Goal: Task Accomplishment & Management: Manage account settings

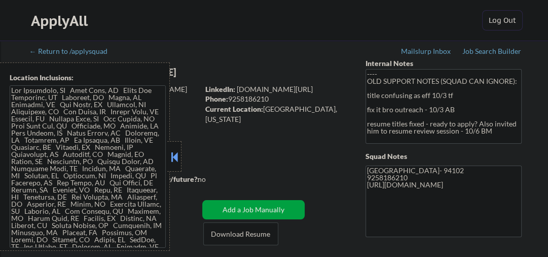
click at [175, 151] on button at bounding box center [174, 156] width 11 height 15
select select ""pending""
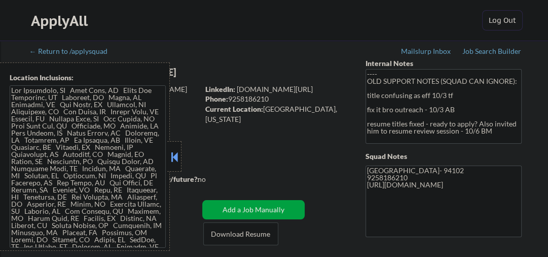
select select ""pending""
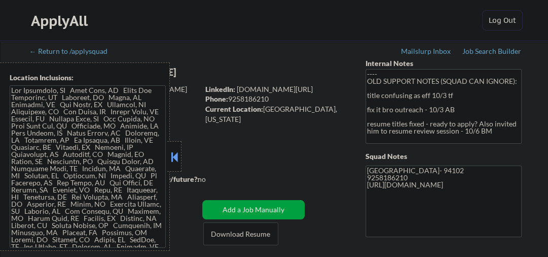
select select ""pending""
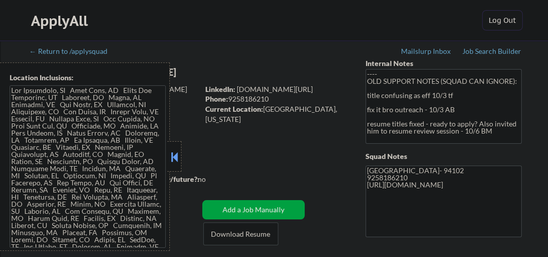
select select ""pending""
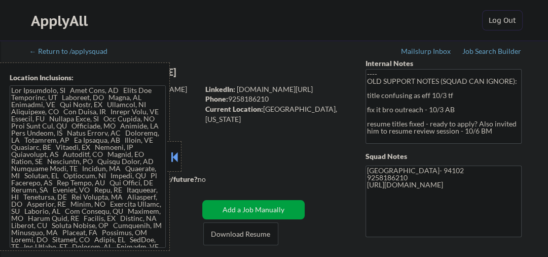
select select ""pending""
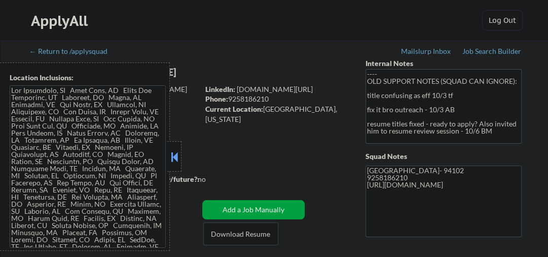
select select ""pending""
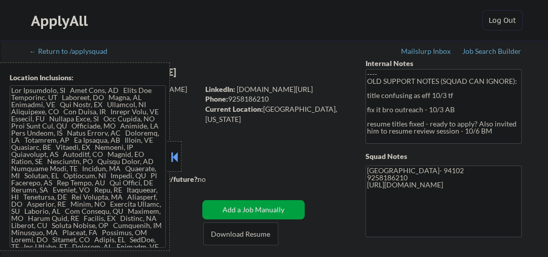
select select ""pending""
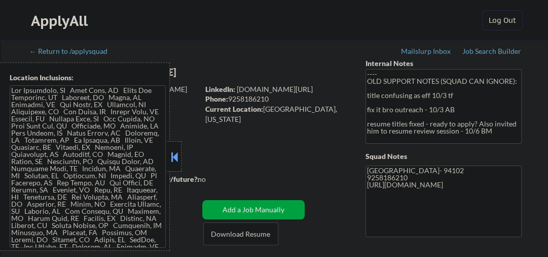
select select ""pending""
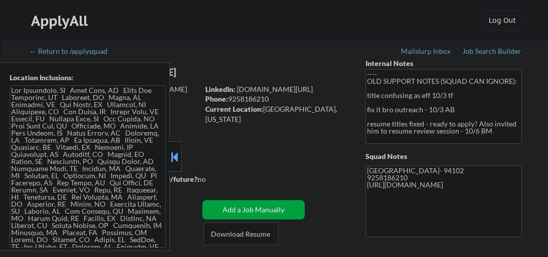
select select ""pending""
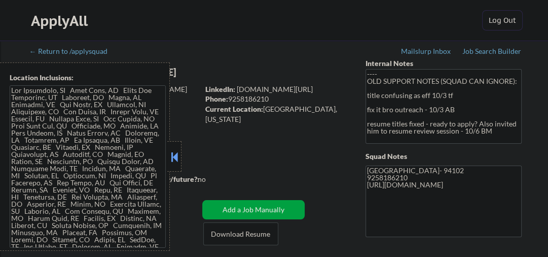
select select ""pending""
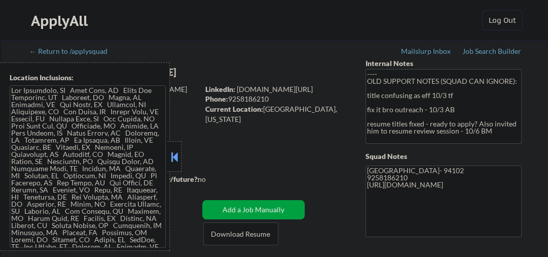
select select ""pending""
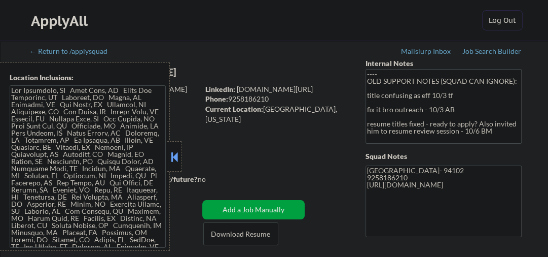
select select ""pending""
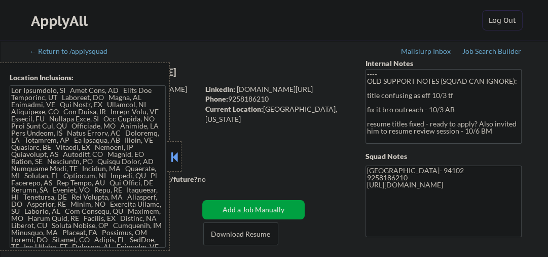
select select ""pending""
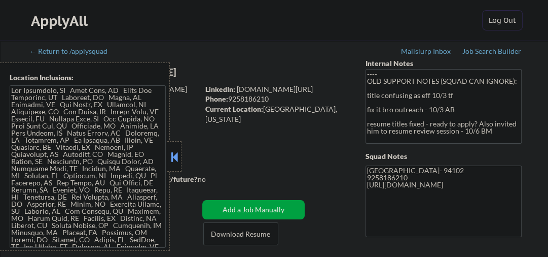
select select ""pending""
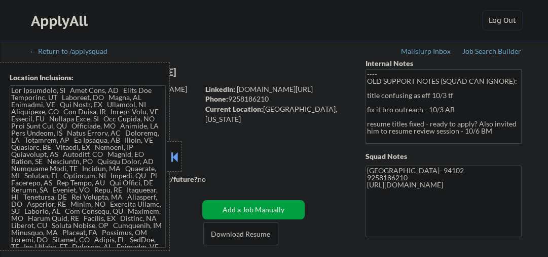
select select ""pending""
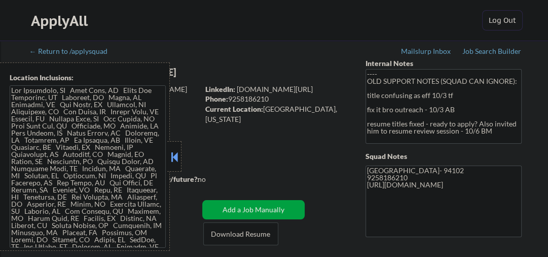
select select ""pending""
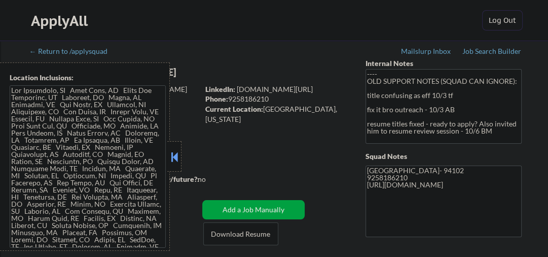
select select ""pending""
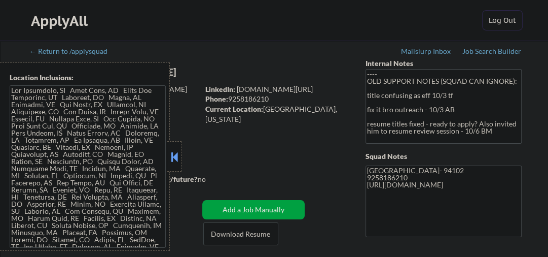
select select ""pending""
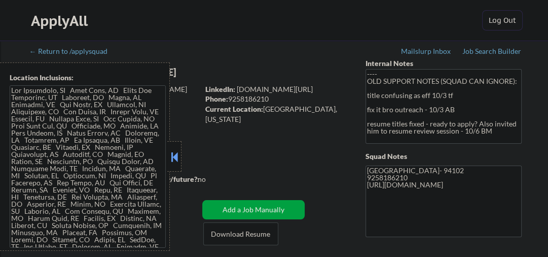
select select ""pending""
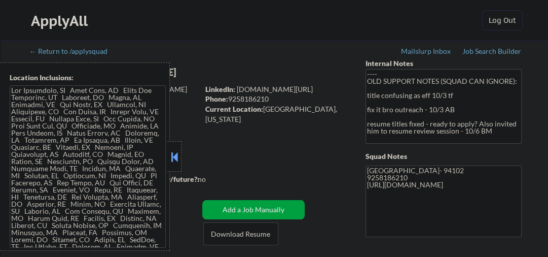
select select ""pending""
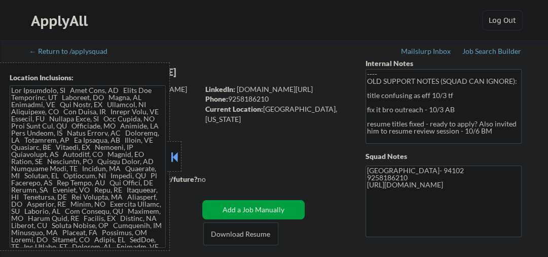
select select ""pending""
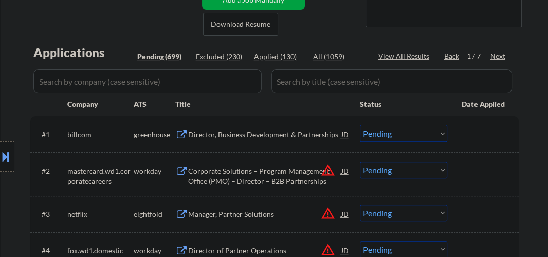
scroll to position [162, 0]
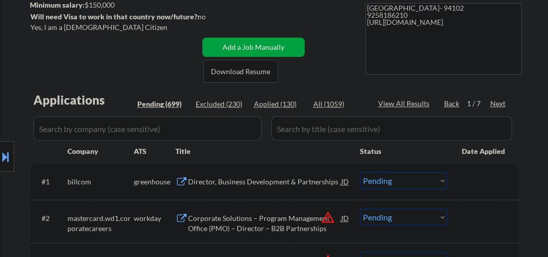
click at [498, 104] on div "Next" at bounding box center [498, 103] width 16 height 10
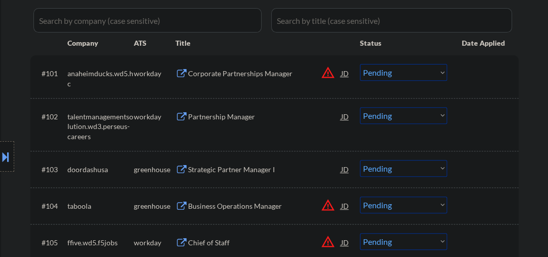
scroll to position [378, 0]
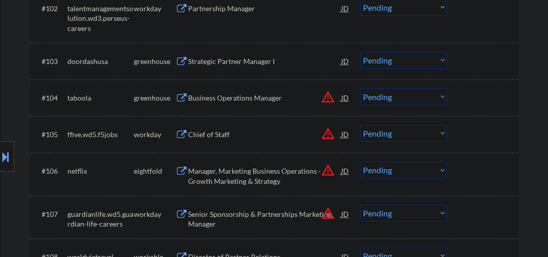
click at [208, 57] on div "Strategic Partner Manager I" at bounding box center [264, 61] width 153 height 10
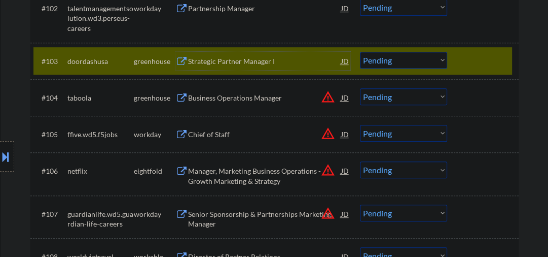
click at [381, 65] on select "Choose an option... Pending Applied Excluded (Questions) Excluded (Expired) Exc…" at bounding box center [403, 60] width 87 height 17
click at [360, 52] on select "Choose an option... Pending Applied Excluded (Questions) Excluded (Expired) Exc…" at bounding box center [403, 60] width 87 height 17
select select ""pending""
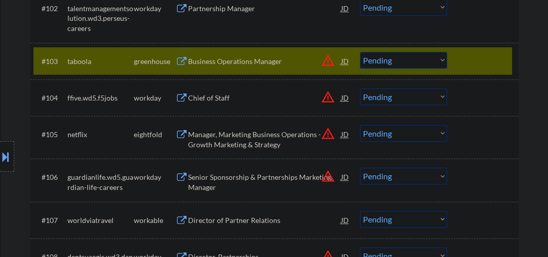
click at [236, 59] on div "Business Operations Manager" at bounding box center [264, 61] width 153 height 10
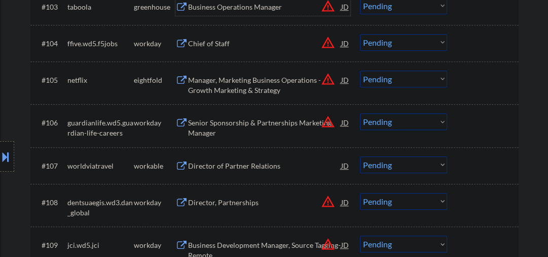
scroll to position [487, 0]
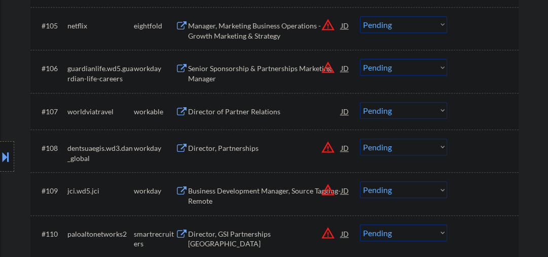
click at [218, 110] on div "Director of Partner Relations" at bounding box center [264, 111] width 153 height 10
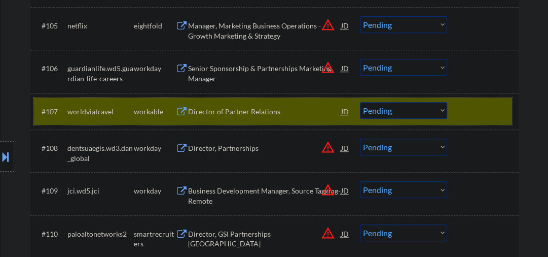
drag, startPoint x: 458, startPoint y: 108, endPoint x: 447, endPoint y: 106, distance: 11.8
click at [459, 108] on div "#107 worldviatravel workable Director of Partner Relations JD warning_amber Cho…" at bounding box center [272, 110] width 479 height 27
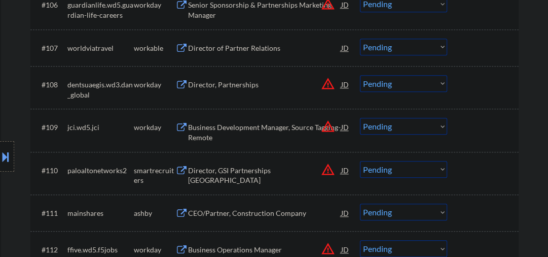
scroll to position [595, 0]
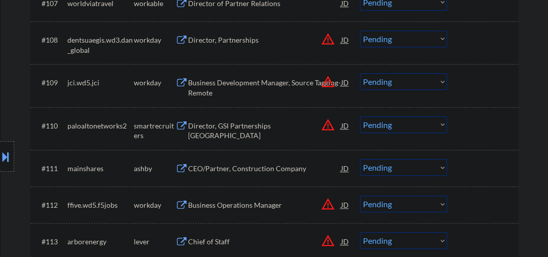
click at [227, 126] on div "Director, GSI Partnerships North America" at bounding box center [264, 131] width 153 height 20
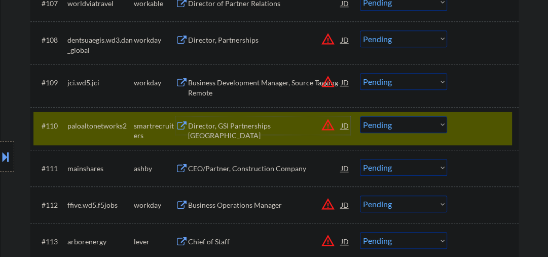
click at [482, 122] on div at bounding box center [484, 125] width 45 height 18
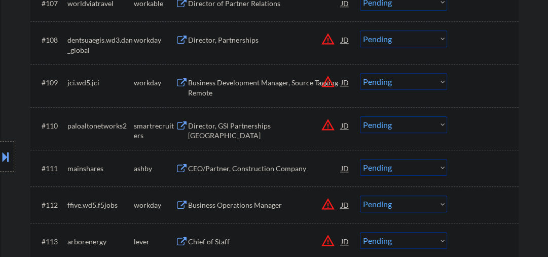
click at [236, 170] on div "CEO/Partner, Construction Company" at bounding box center [264, 168] width 153 height 10
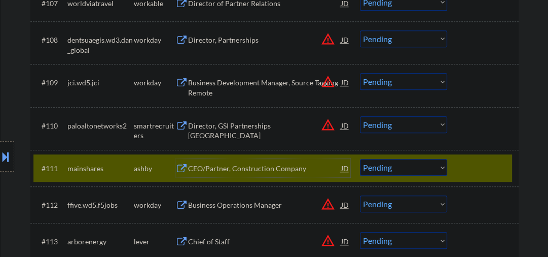
click at [387, 166] on select "Choose an option... Pending Applied Excluded (Questions) Excluded (Expired) Exc…" at bounding box center [403, 167] width 87 height 17
click at [360, 159] on select "Choose an option... Pending Applied Excluded (Questions) Excluded (Expired) Exc…" at bounding box center [403, 167] width 87 height 17
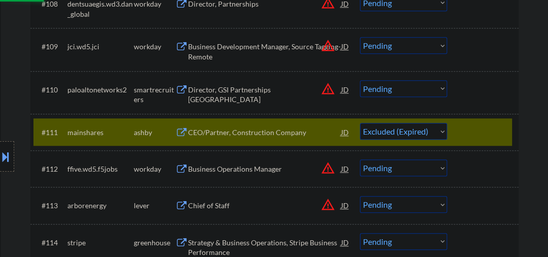
scroll to position [649, 0]
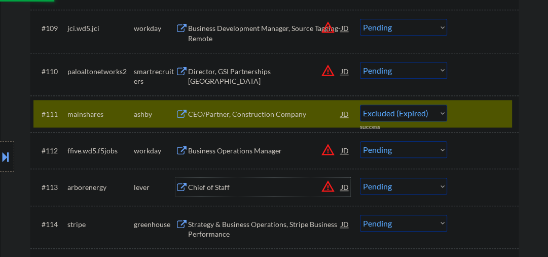
click at [217, 184] on div "Chief of Staff" at bounding box center [264, 187] width 153 height 10
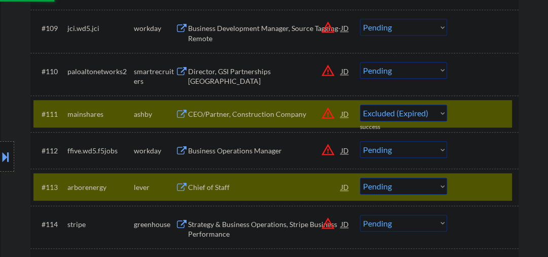
select select ""pending""
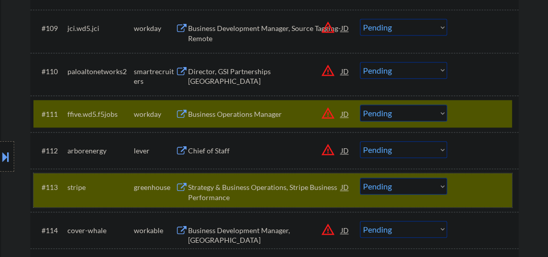
click at [451, 174] on div "#113 stripe greenhouse Strategy & Business Operations, Stripe Business Performa…" at bounding box center [272, 189] width 479 height 33
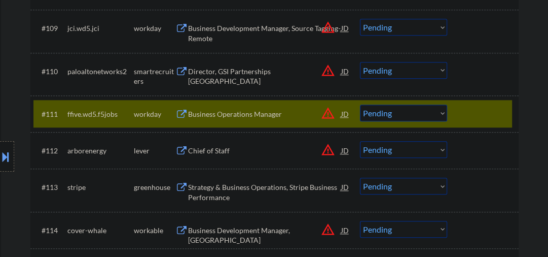
click at [457, 109] on div "#111 ffive.wd5.f5jobs workday Business Operations Manager JD warning_amber Choo…" at bounding box center [272, 113] width 479 height 27
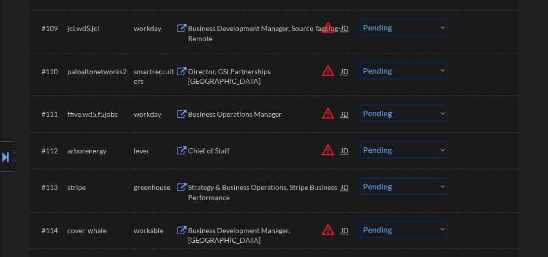
click at [215, 144] on div "Chief of Staff" at bounding box center [264, 150] width 153 height 18
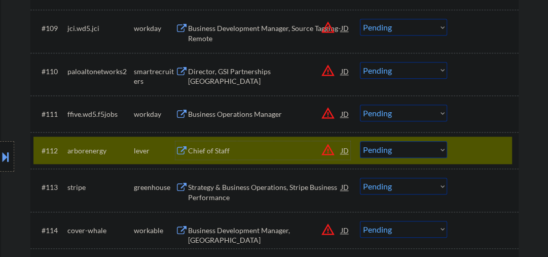
click at [380, 151] on select "Choose an option... Pending Applied Excluded (Questions) Excluded (Expired) Exc…" at bounding box center [403, 149] width 87 height 17
click at [360, 141] on select "Choose an option... Pending Applied Excluded (Questions) Excluded (Expired) Exc…" at bounding box center [403, 149] width 87 height 17
select select ""pending""
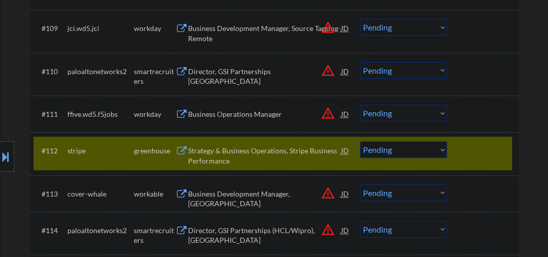
scroll to position [703, 0]
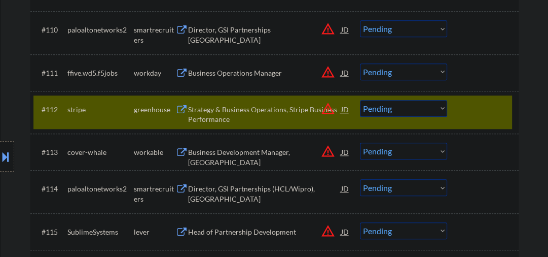
click at [0, 161] on button at bounding box center [5, 156] width 11 height 17
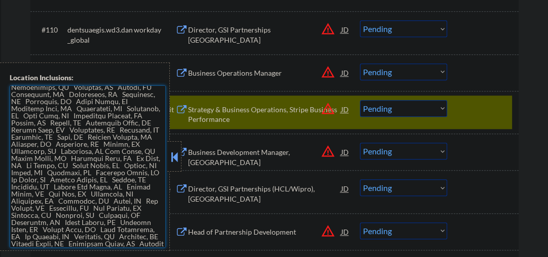
click at [77, 175] on textarea at bounding box center [88, 166] width 156 height 162
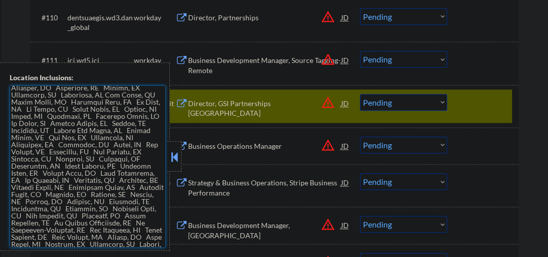
scroll to position [270, 0]
click at [80, 102] on textarea at bounding box center [88, 166] width 156 height 162
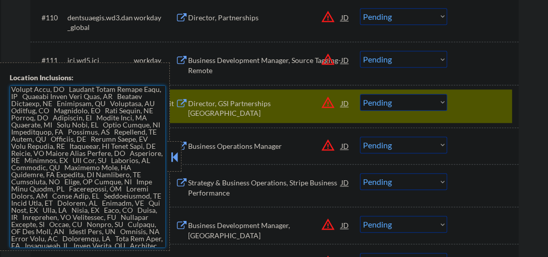
scroll to position [1027, 0]
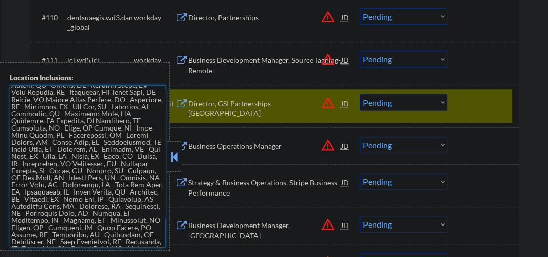
click at [112, 106] on textarea at bounding box center [88, 166] width 156 height 162
drag, startPoint x: 115, startPoint y: 163, endPoint x: 119, endPoint y: 168, distance: 6.8
click at [118, 166] on textarea at bounding box center [88, 166] width 156 height 162
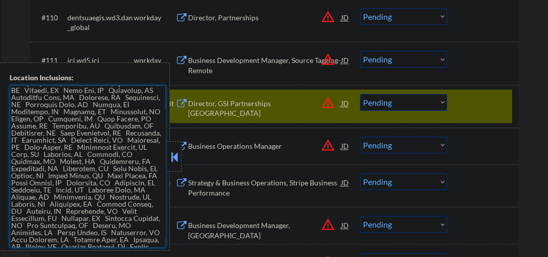
click at [101, 133] on textarea at bounding box center [88, 166] width 156 height 162
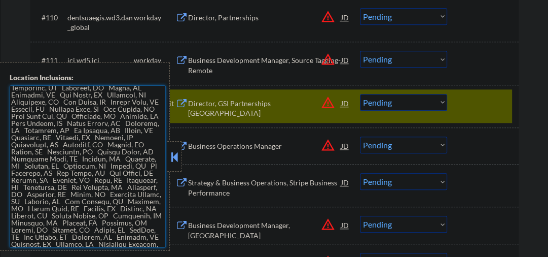
scroll to position [0, 0]
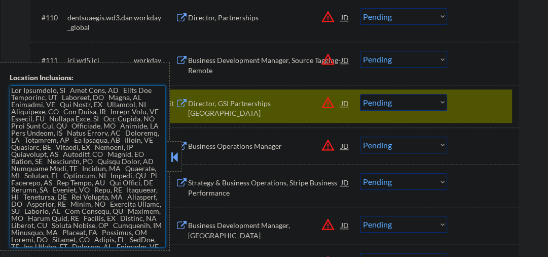
click at [61, 89] on textarea at bounding box center [88, 166] width 156 height 162
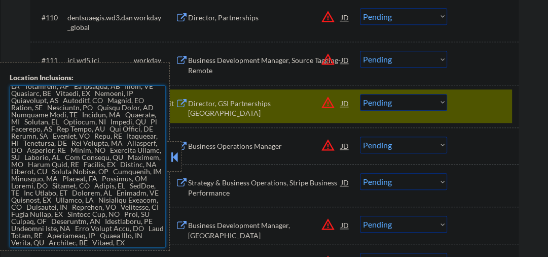
scroll to position [108, 0]
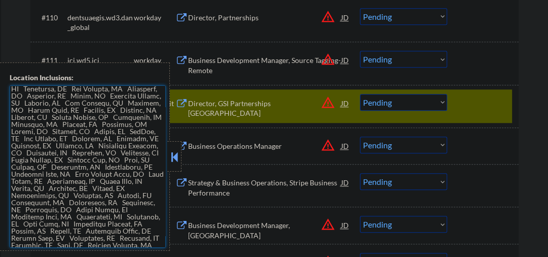
click at [132, 124] on textarea at bounding box center [88, 166] width 156 height 162
click at [149, 194] on textarea at bounding box center [88, 166] width 156 height 162
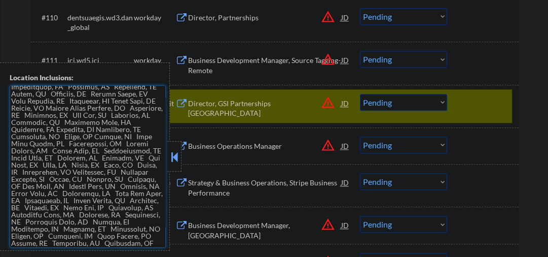
scroll to position [1081, 0]
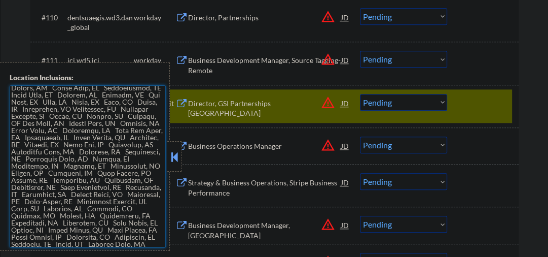
click at [108, 144] on textarea at bounding box center [88, 166] width 156 height 162
click at [97, 153] on textarea at bounding box center [88, 166] width 156 height 162
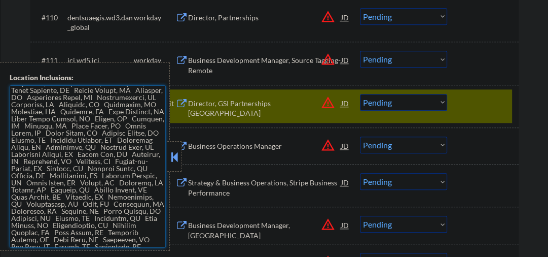
scroll to position [1514, 0]
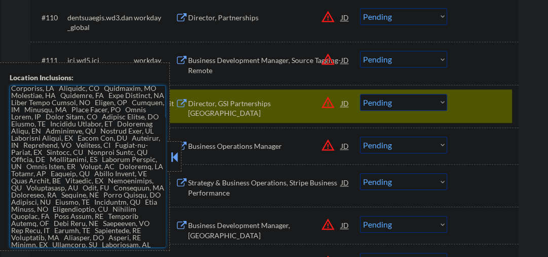
click at [112, 145] on textarea at bounding box center [88, 166] width 156 height 162
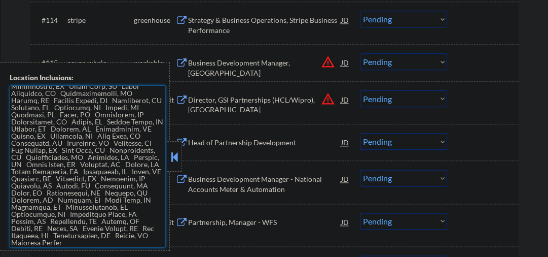
scroll to position [1856, 0]
click at [175, 151] on button at bounding box center [174, 156] width 11 height 15
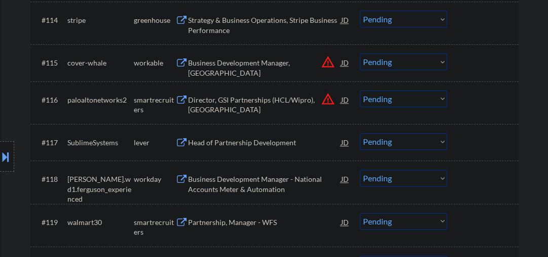
click at [241, 144] on div "Head of Partnership Development" at bounding box center [264, 142] width 153 height 10
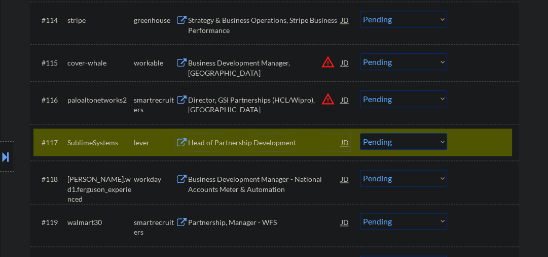
click at [373, 140] on select "Choose an option... Pending Applied Excluded (Questions) Excluded (Expired) Exc…" at bounding box center [403, 141] width 87 height 17
click at [360, 133] on select "Choose an option... Pending Applied Excluded (Questions) Excluded (Expired) Exc…" at bounding box center [403, 141] width 87 height 17
select select ""pending""
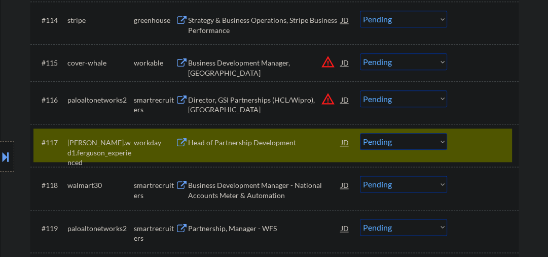
click at [459, 143] on div "#117 ferguson.wd1.ferguson_experienced workday Head of Partnership Development …" at bounding box center [272, 144] width 479 height 33
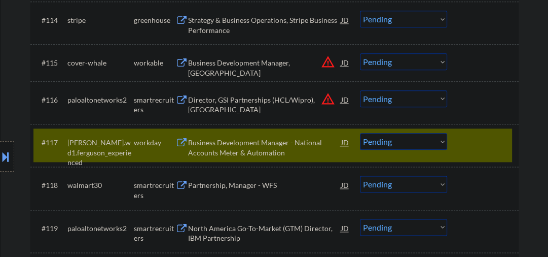
click at [235, 194] on div "#118 walmart30 smartrecruiters Partnership, Manager - WFS JD warning_amber Choo…" at bounding box center [272, 187] width 479 height 33
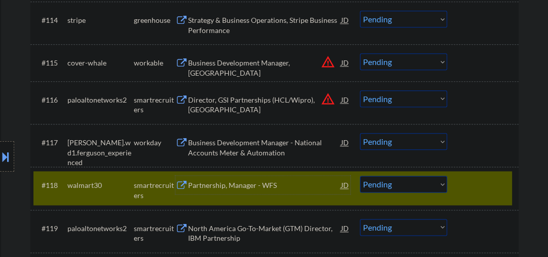
click at [236, 187] on div "Partnership, Manager - WFS" at bounding box center [264, 185] width 153 height 10
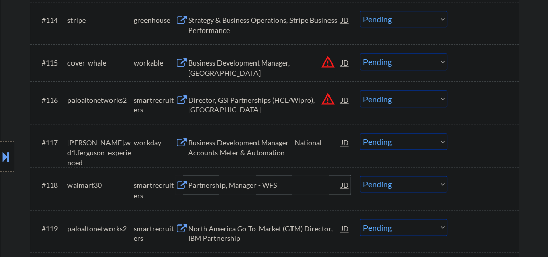
click at [230, 185] on div "Partnership, Manager - WFS" at bounding box center [264, 185] width 153 height 10
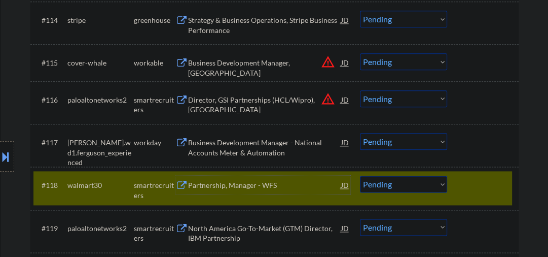
click at [369, 182] on select "Choose an option... Pending Applied Excluded (Questions) Excluded (Expired) Exc…" at bounding box center [403, 183] width 87 height 17
click at [360, 175] on select "Choose an option... Pending Applied Excluded (Questions) Excluded (Expired) Exc…" at bounding box center [403, 183] width 87 height 17
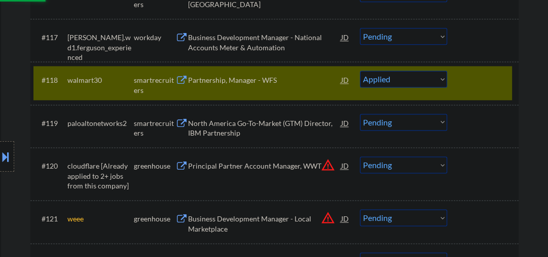
scroll to position [973, 0]
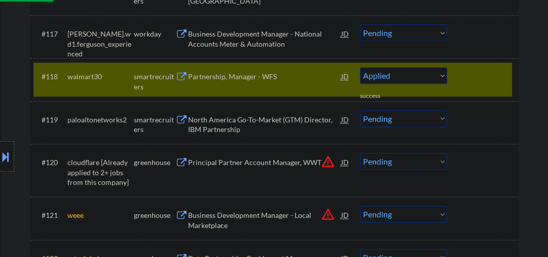
click at [198, 124] on div "North America Go-To-Market (GTM) Director, IBM Partnership" at bounding box center [264, 125] width 153 height 20
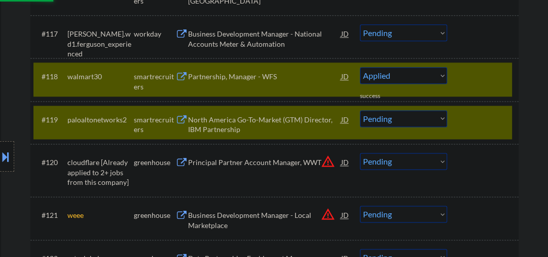
select select ""pending""
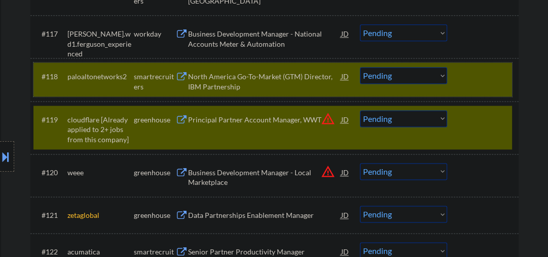
click at [464, 79] on div at bounding box center [484, 76] width 45 height 18
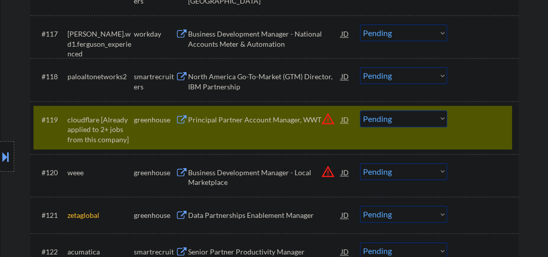
click at [385, 122] on select "Choose an option... Pending Applied Excluded (Questions) Excluded (Expired) Exc…" at bounding box center [403, 118] width 87 height 17
click at [360, 110] on select "Choose an option... Pending Applied Excluded (Questions) Excluded (Expired) Exc…" at bounding box center [403, 118] width 87 height 17
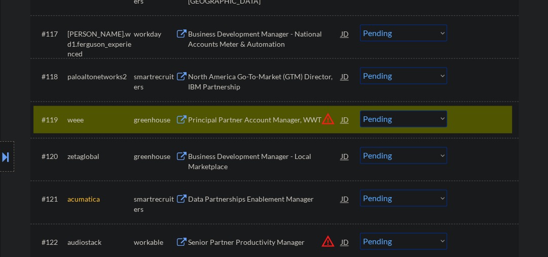
click at [232, 121] on div "Principal Partner Account Manager, WWT" at bounding box center [264, 120] width 153 height 10
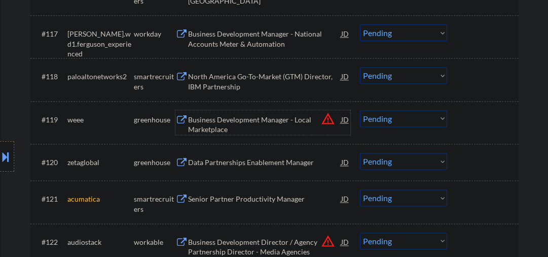
click at [393, 118] on select "Choose an option... Pending Applied Excluded (Questions) Excluded (Expired) Exc…" at bounding box center [403, 118] width 87 height 17
click at [360, 110] on select "Choose an option... Pending Applied Excluded (Questions) Excluded (Expired) Exc…" at bounding box center [403, 118] width 87 height 17
click at [227, 164] on div "Data Partnerships Enablement Manager" at bounding box center [264, 162] width 153 height 10
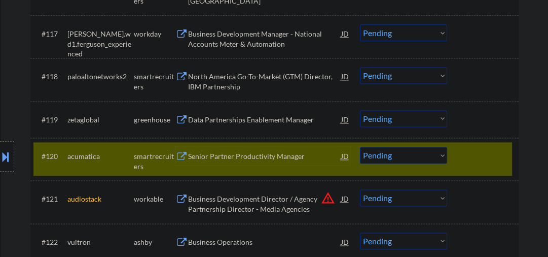
click at [459, 152] on div "#120 acumatica smartrecruiters Senior Partner Productivity Manager JD warning_a…" at bounding box center [272, 158] width 479 height 33
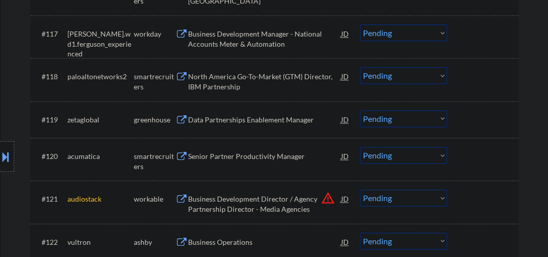
click at [393, 122] on select "Choose an option... Pending Applied Excluded (Questions) Excluded (Expired) Exc…" at bounding box center [403, 118] width 87 height 17
click at [360, 110] on select "Choose an option... Pending Applied Excluded (Questions) Excluded (Expired) Exc…" at bounding box center [403, 118] width 87 height 17
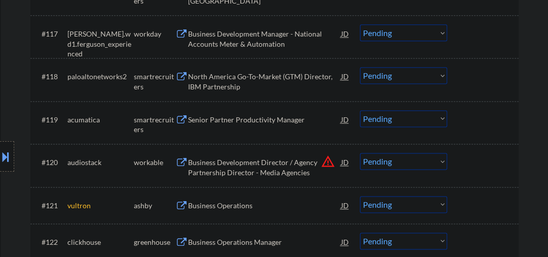
click at [237, 119] on div "Senior Partner Productivity Manager" at bounding box center [264, 120] width 153 height 10
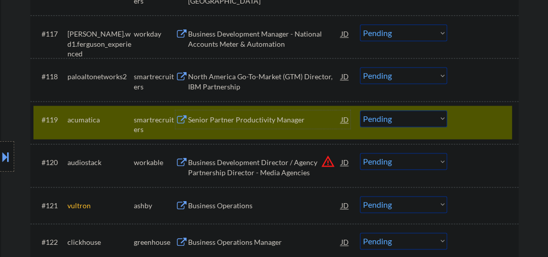
click at [383, 121] on select "Choose an option... Pending Applied Excluded (Questions) Excluded (Expired) Exc…" at bounding box center [403, 118] width 87 height 17
click at [360, 110] on select "Choose an option... Pending Applied Excluded (Questions) Excluded (Expired) Exc…" at bounding box center [403, 118] width 87 height 17
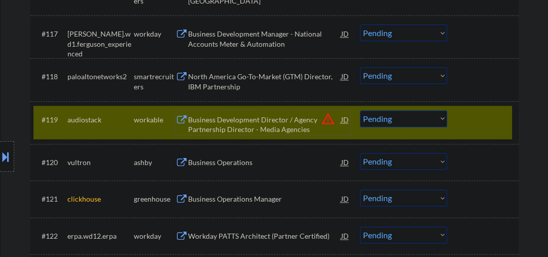
click at [231, 126] on div "Business Development Director / Agency Partnership Director - Media Agencies" at bounding box center [264, 125] width 153 height 20
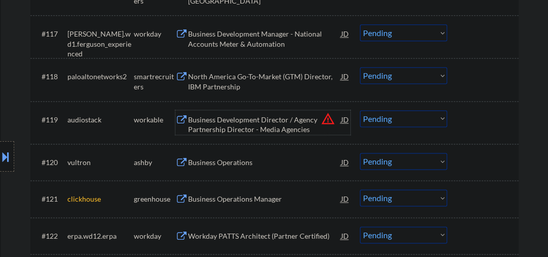
click at [391, 127] on div "#119 audiostack workable Business Development Director / Agency Partnership Dir…" at bounding box center [272, 121] width 479 height 33
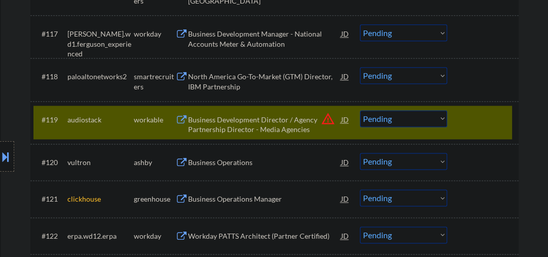
click at [400, 121] on select "Choose an option... Pending Applied Excluded (Questions) Excluded (Expired) Exc…" at bounding box center [403, 118] width 87 height 17
click at [360, 110] on select "Choose an option... Pending Applied Excluded (Questions) Excluded (Expired) Exc…" at bounding box center [403, 118] width 87 height 17
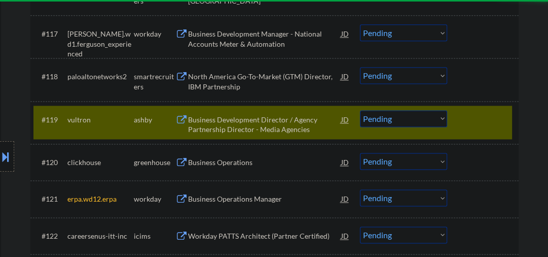
click at [246, 131] on div "Business Development Director / Agency Partnership Director - Media Agencies" at bounding box center [264, 125] width 153 height 20
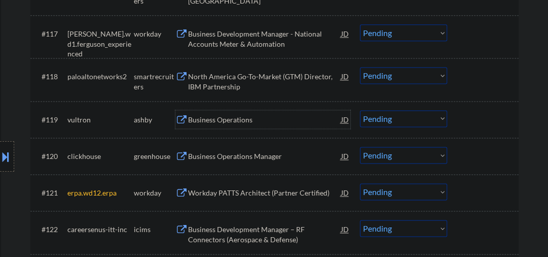
click at [390, 119] on select "Choose an option... Pending Applied Excluded (Questions) Excluded (Expired) Exc…" at bounding box center [403, 118] width 87 height 17
click at [360, 110] on select "Choose an option... Pending Applied Excluded (Questions) Excluded (Expired) Exc…" at bounding box center [403, 118] width 87 height 17
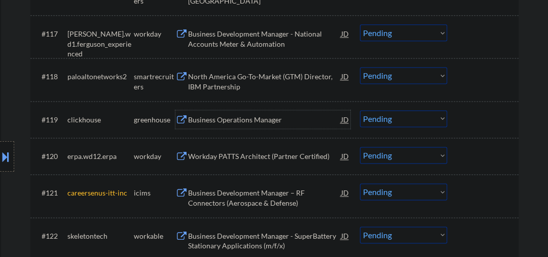
click at [224, 117] on div "Business Operations Manager" at bounding box center [264, 120] width 153 height 10
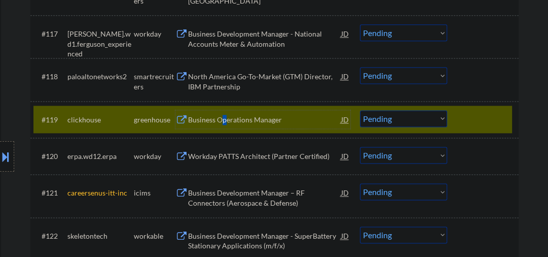
click at [378, 114] on select "Choose an option... Pending Applied Excluded (Questions) Excluded (Expired) Exc…" at bounding box center [403, 118] width 87 height 17
click at [360, 110] on select "Choose an option... Pending Applied Excluded (Questions) Excluded (Expired) Exc…" at bounding box center [403, 118] width 87 height 17
select select ""pending""
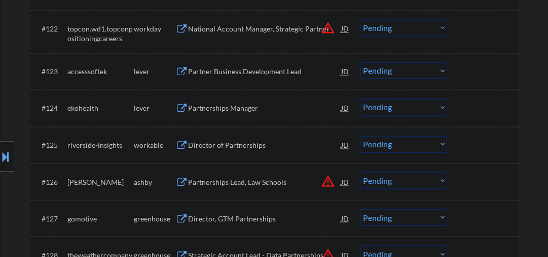
scroll to position [1189, 0]
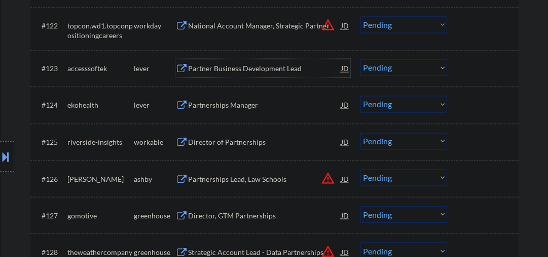
click at [193, 69] on div "Partner Business Development Lead" at bounding box center [264, 68] width 153 height 10
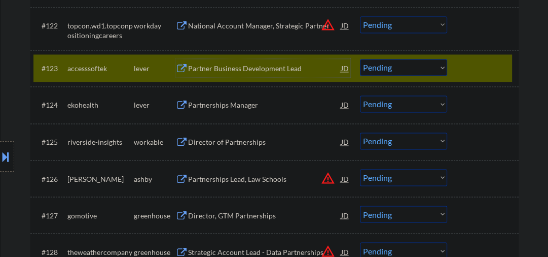
click at [257, 69] on div "Partner Business Development Lead" at bounding box center [264, 68] width 153 height 10
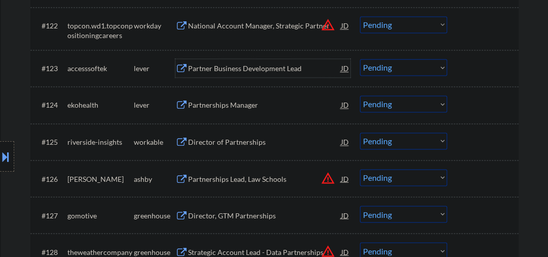
click at [373, 69] on select "Choose an option... Pending Applied Excluded (Questions) Excluded (Expired) Exc…" at bounding box center [403, 67] width 87 height 17
click at [360, 59] on select "Choose an option... Pending Applied Excluded (Questions) Excluded (Expired) Exc…" at bounding box center [403, 67] width 87 height 17
select select ""pending""
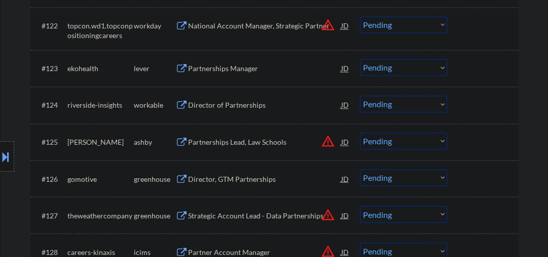
click at [229, 66] on div "Partnerships Manager" at bounding box center [264, 68] width 153 height 10
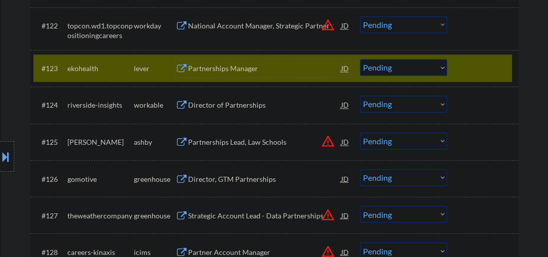
click at [456, 66] on div "#123 ekohealth lever Partnerships Manager JD warning_amber Choose an option... …" at bounding box center [272, 67] width 479 height 27
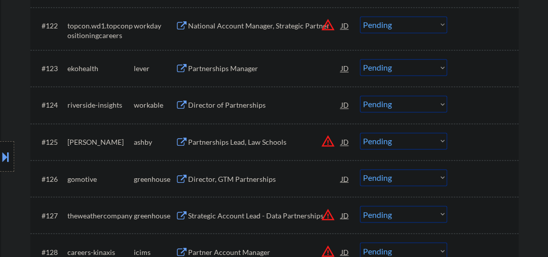
click at [245, 110] on div "Director of Partnerships" at bounding box center [264, 104] width 153 height 18
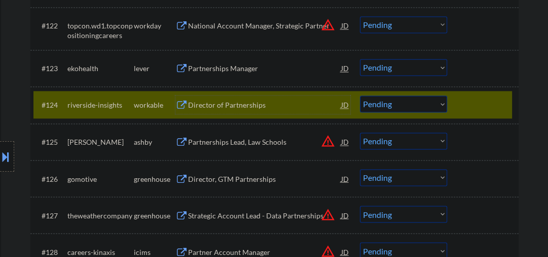
click at [403, 103] on select "Choose an option... Pending Applied Excluded (Questions) Excluded (Expired) Exc…" at bounding box center [403, 103] width 87 height 17
click at [360, 95] on select "Choose an option... Pending Applied Excluded (Questions) Excluded (Expired) Exc…" at bounding box center [403, 103] width 87 height 17
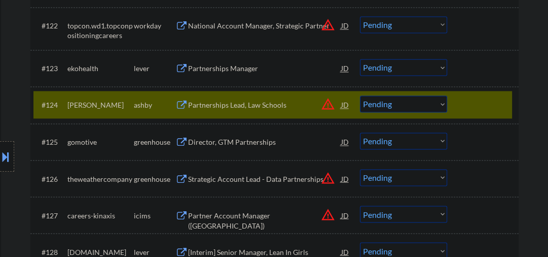
click at [236, 102] on div "Partnerships Lead, Law Schools" at bounding box center [264, 105] width 153 height 10
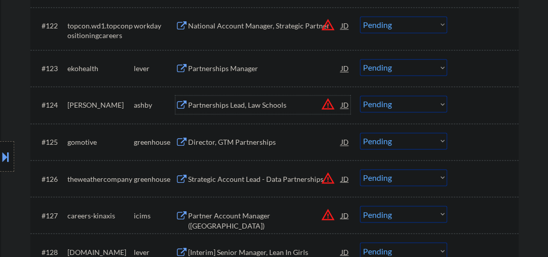
click at [400, 103] on select "Choose an option... Pending Applied Excluded (Questions) Excluded (Expired) Exc…" at bounding box center [403, 103] width 87 height 17
click at [360, 95] on select "Choose an option... Pending Applied Excluded (Questions) Excluded (Expired) Exc…" at bounding box center [403, 103] width 87 height 17
click at [236, 140] on div "Director, GTM Partnerships" at bounding box center [264, 142] width 153 height 10
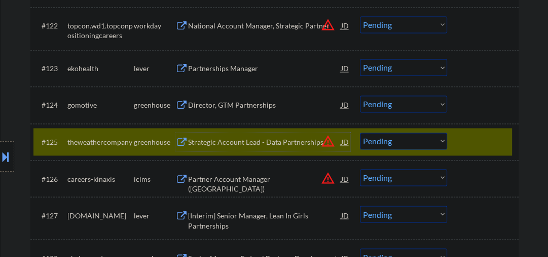
click at [472, 139] on div at bounding box center [484, 141] width 45 height 18
click at [404, 107] on select "Choose an option... Pending Applied Excluded (Questions) Excluded (Expired) Exc…" at bounding box center [403, 103] width 87 height 17
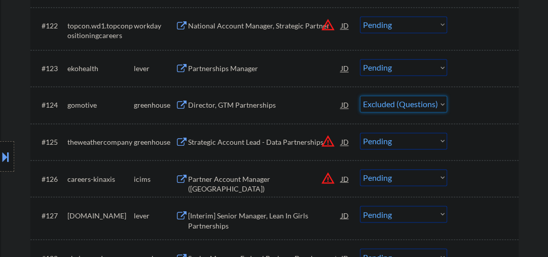
click at [360, 95] on select "Choose an option... Pending Applied Excluded (Questions) Excluded (Expired) Exc…" at bounding box center [403, 103] width 87 height 17
click at [218, 148] on div "Strategic Account Lead - Data Partnerships" at bounding box center [264, 141] width 153 height 18
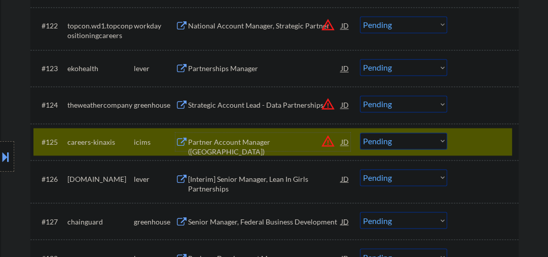
click at [474, 132] on div at bounding box center [484, 141] width 45 height 18
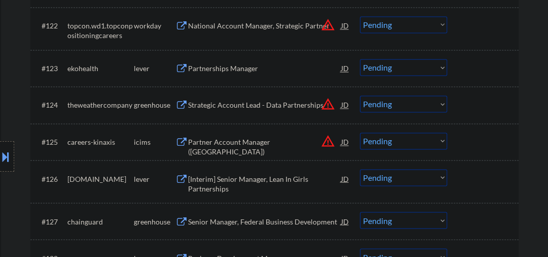
click at [395, 104] on select "Choose an option... Pending Applied Excluded (Questions) Excluded (Expired) Exc…" at bounding box center [403, 103] width 87 height 17
click at [360, 95] on select "Choose an option... Pending Applied Excluded (Questions) Excluded (Expired) Exc…" at bounding box center [403, 103] width 87 height 17
click at [286, 145] on div "Partner Account Manager (Central USA)" at bounding box center [264, 147] width 153 height 20
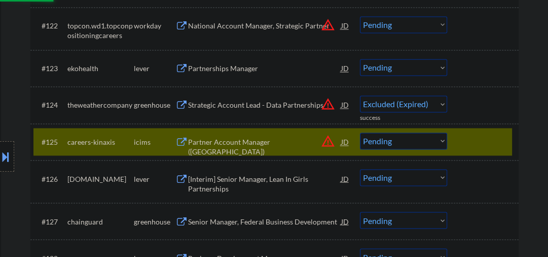
select select ""pending""
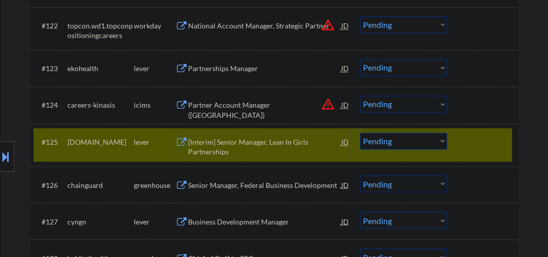
click at [220, 63] on div "Partnerships Manager" at bounding box center [264, 68] width 153 height 10
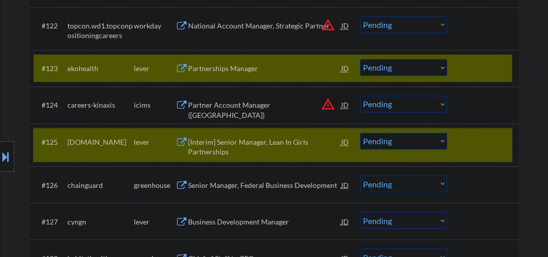
drag, startPoint x: 456, startPoint y: 142, endPoint x: 454, endPoint y: 130, distance: 12.4
click at [456, 142] on div "#125 sgff.org lever [Interim] Senior Manager, Lean In Girls Partnerships JD war…" at bounding box center [272, 144] width 479 height 33
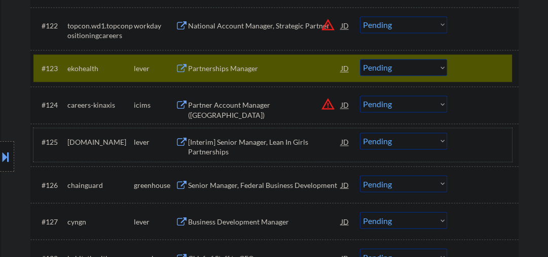
click at [377, 67] on select "Choose an option... Pending Applied Excluded (Questions) Excluded (Expired) Exc…" at bounding box center [403, 67] width 87 height 17
click at [230, 148] on div "[Interim] Senior Manager, Lean In Girls Partnerships" at bounding box center [264, 147] width 153 height 20
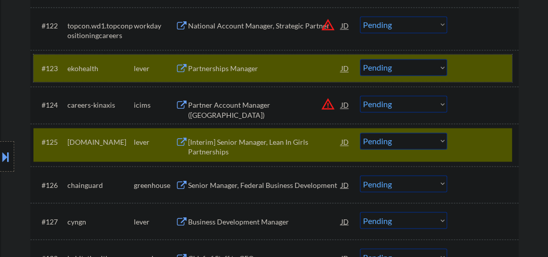
click at [479, 66] on div at bounding box center [484, 68] width 45 height 18
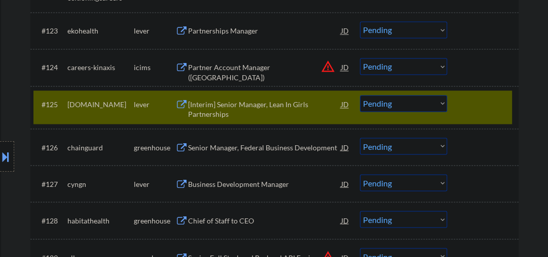
scroll to position [1243, 0]
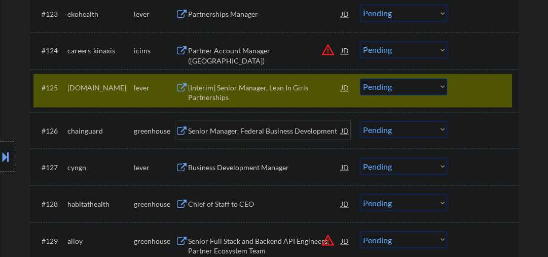
click at [227, 135] on div "Senior Manager, Federal Business Development" at bounding box center [264, 130] width 153 height 18
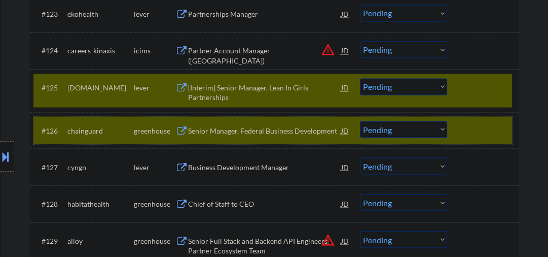
click at [453, 132] on div "#126 chainguard greenhouse Senior Manager, Federal Business Development JD warn…" at bounding box center [272, 129] width 479 height 27
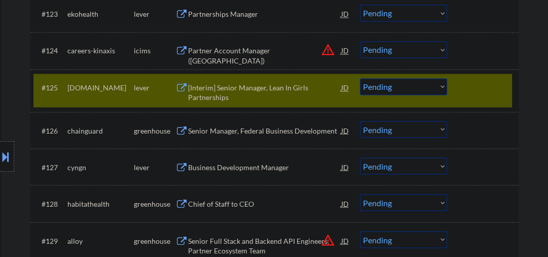
click at [462, 91] on div at bounding box center [484, 87] width 45 height 18
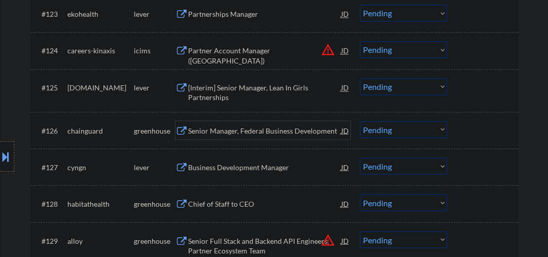
click at [240, 131] on div "Senior Manager, Federal Business Development" at bounding box center [264, 130] width 153 height 10
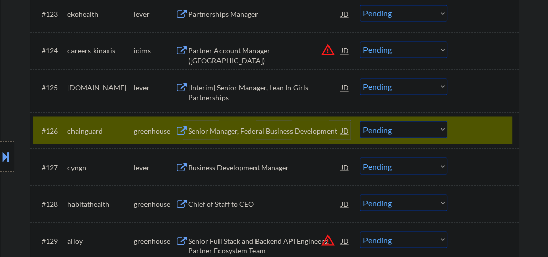
click at [389, 126] on select "Choose an option... Pending Applied Excluded (Questions) Excluded (Expired) Exc…" at bounding box center [403, 129] width 87 height 17
select select ""excluded__expired_""
click at [360, 121] on select "Choose an option... Pending Applied Excluded (Questions) Excluded (Expired) Exc…" at bounding box center [403, 129] width 87 height 17
click at [243, 167] on div "Business Development Manager" at bounding box center [264, 167] width 153 height 10
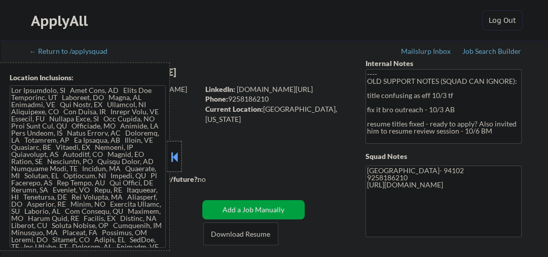
click at [178, 148] on div at bounding box center [174, 156] width 14 height 30
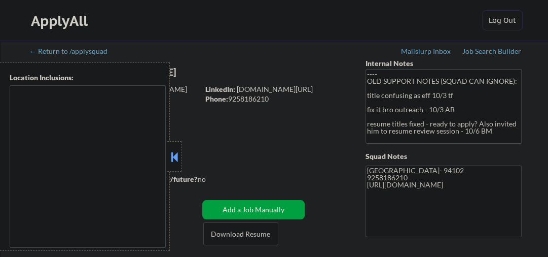
type textarea "San Francisco, CA Daly City, CA South San Francisco, CA Brisbane, CA Colma, CA …"
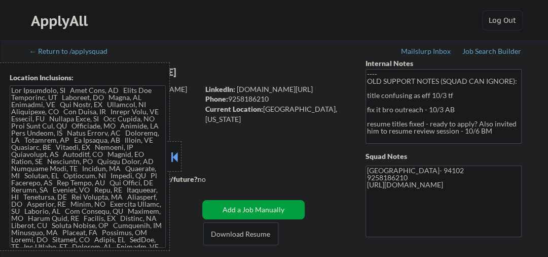
click at [177, 158] on button at bounding box center [174, 156] width 11 height 15
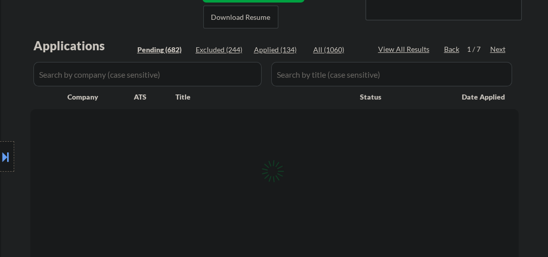
scroll to position [270, 0]
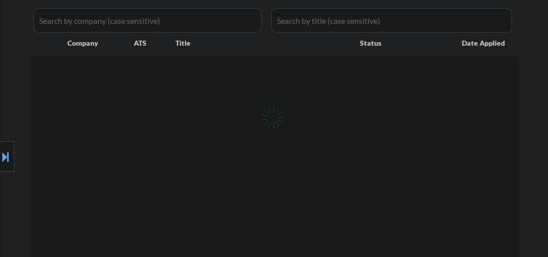
select select ""pending""
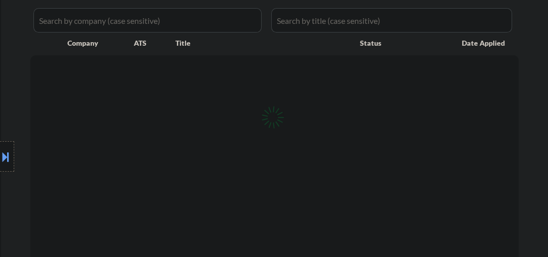
select select ""pending""
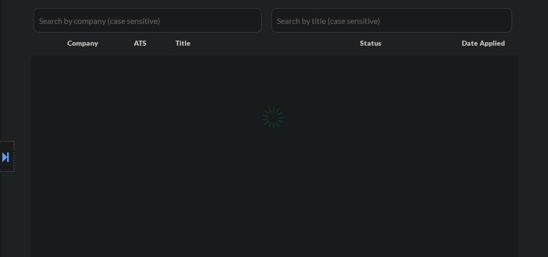
select select ""pending""
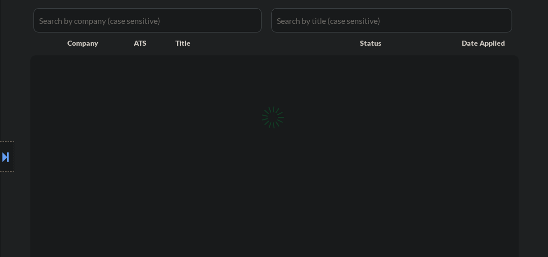
select select ""pending""
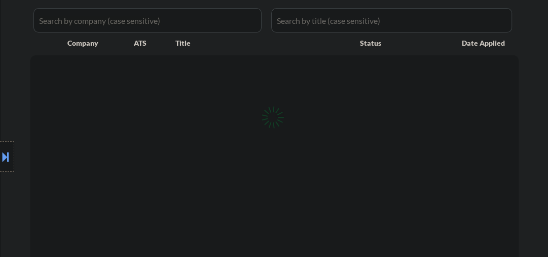
select select ""pending""
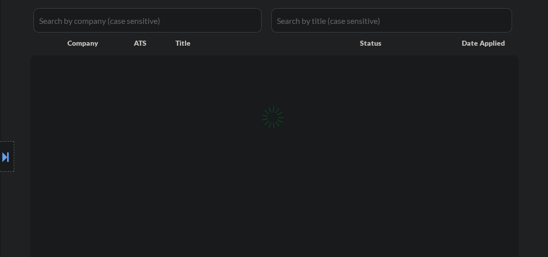
select select ""pending""
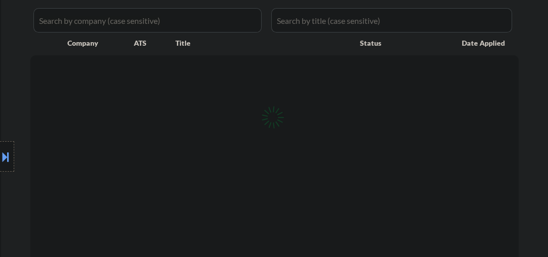
select select ""pending""
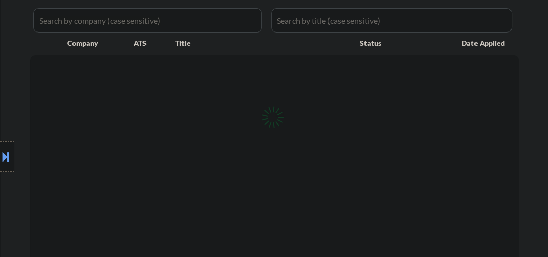
select select ""pending""
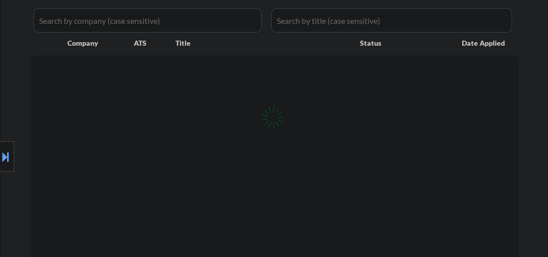
select select ""pending""
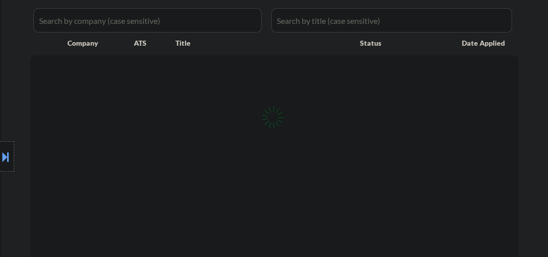
select select ""pending""
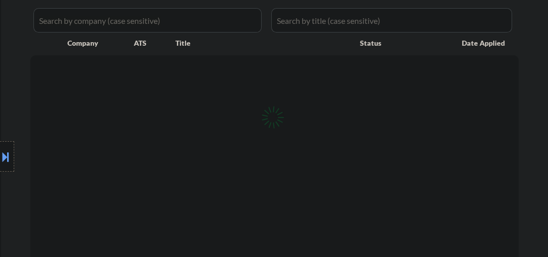
select select ""pending""
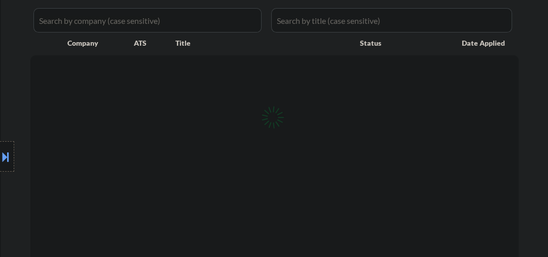
select select ""pending""
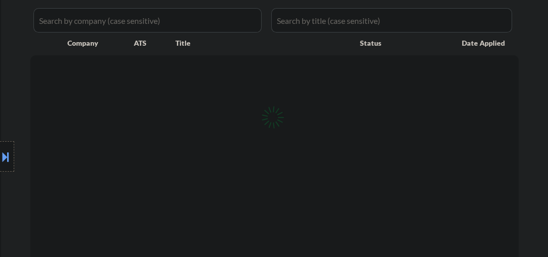
select select ""pending""
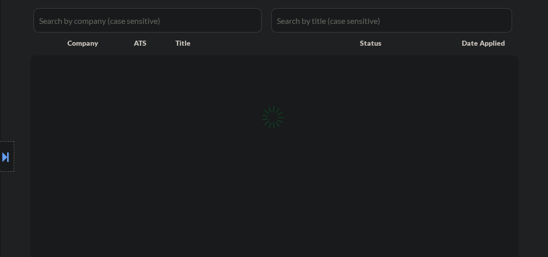
select select ""pending""
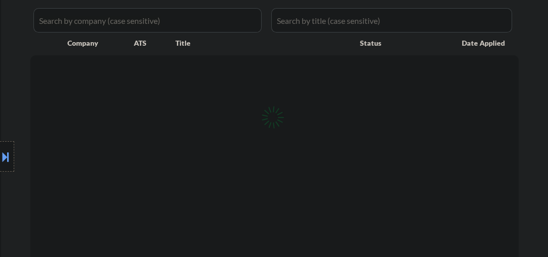
select select ""pending""
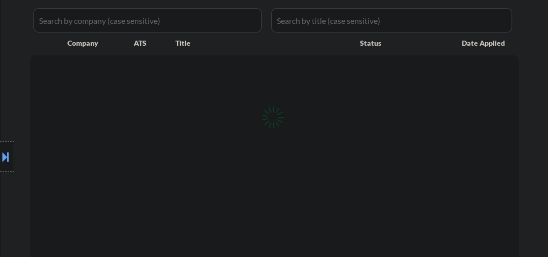
select select ""pending""
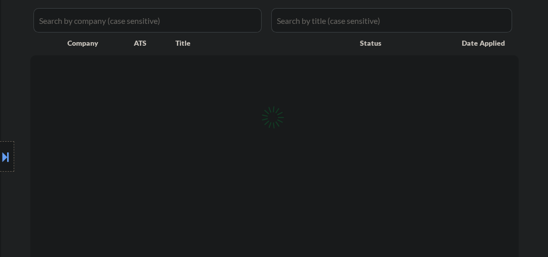
select select ""pending""
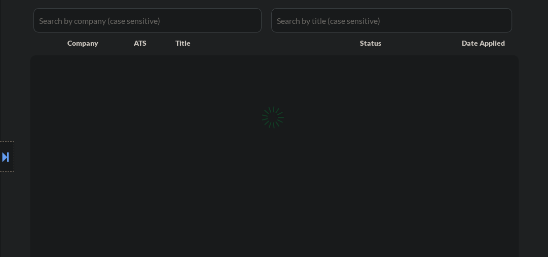
select select ""pending""
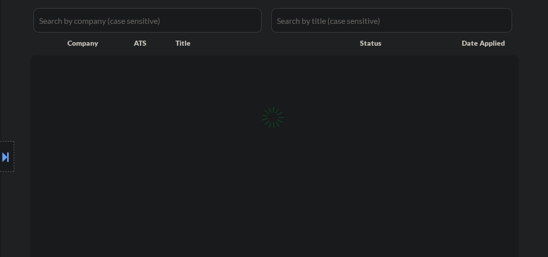
select select ""pending""
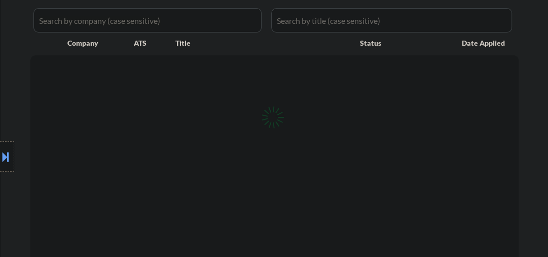
select select ""pending""
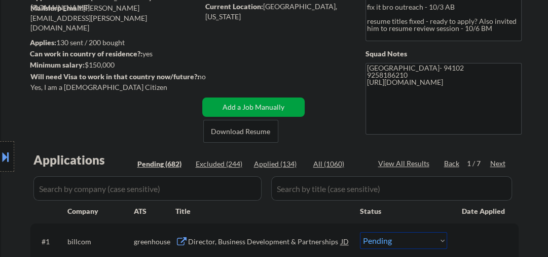
scroll to position [54, 0]
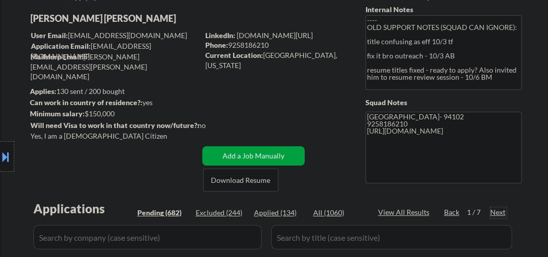
click at [493, 213] on div "Next" at bounding box center [498, 212] width 16 height 10
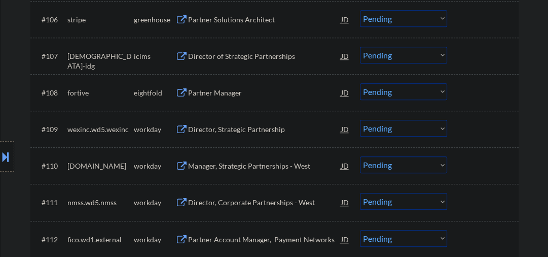
scroll to position [595, 0]
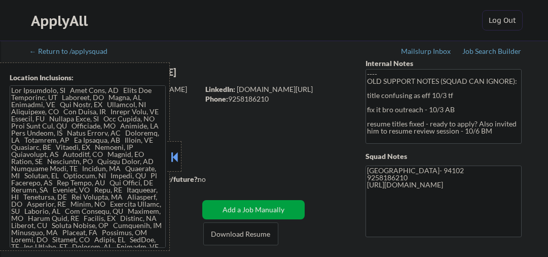
select select ""pending""
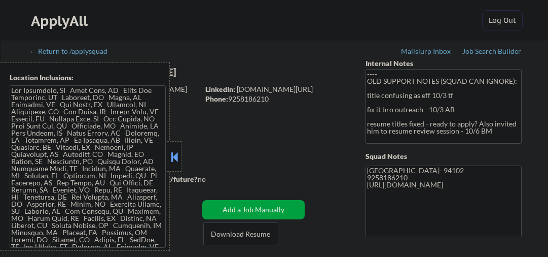
select select ""pending""
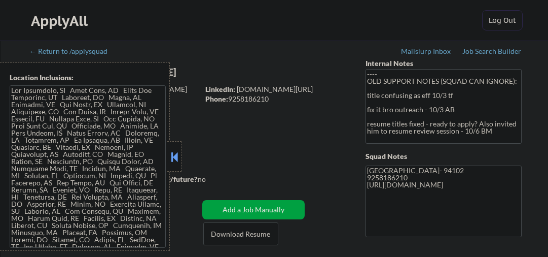
select select ""pending""
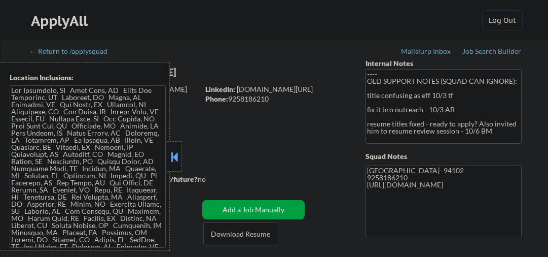
select select ""pending""
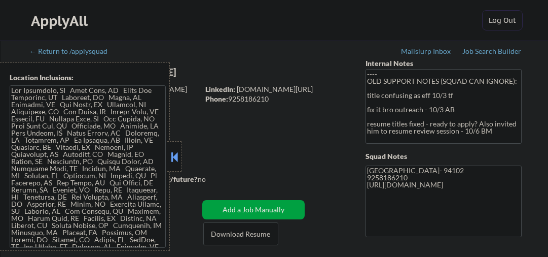
select select ""pending""
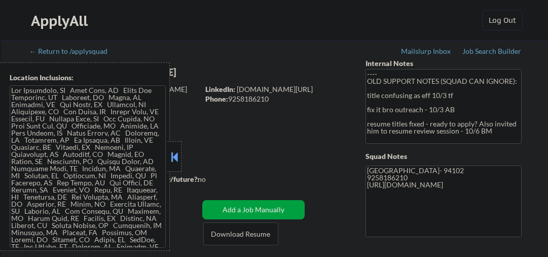
select select ""pending""
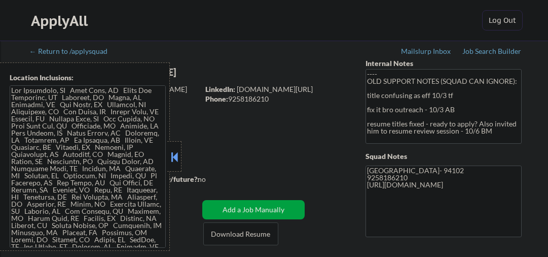
select select ""pending""
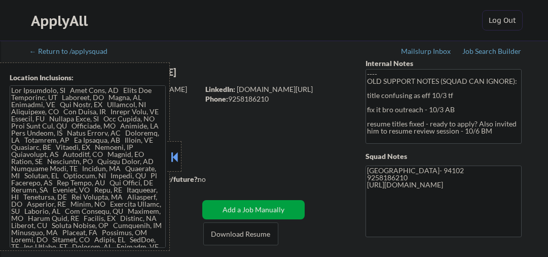
select select ""pending""
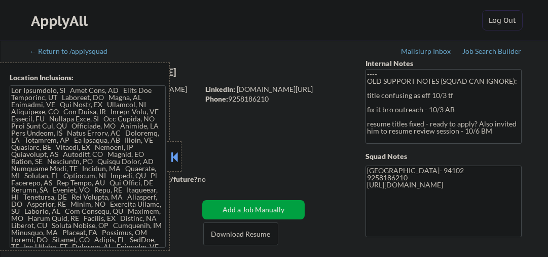
select select ""pending""
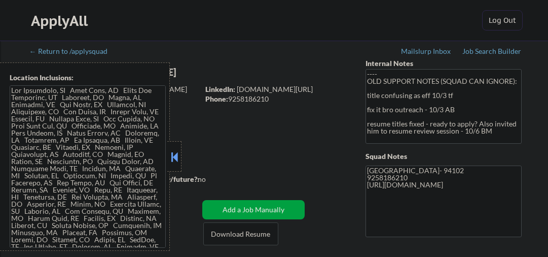
select select ""pending""
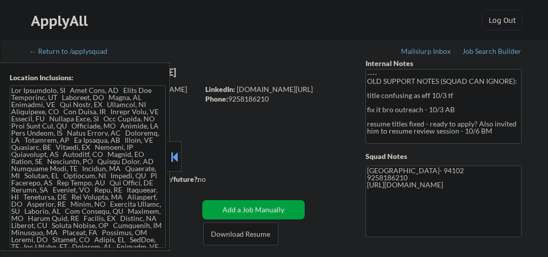
select select ""pending""
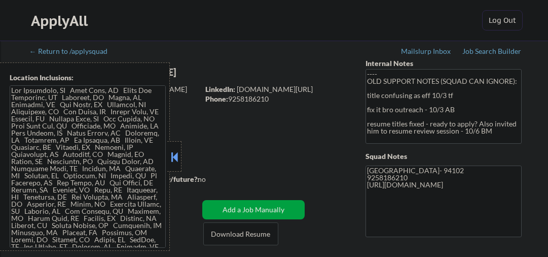
select select ""pending""
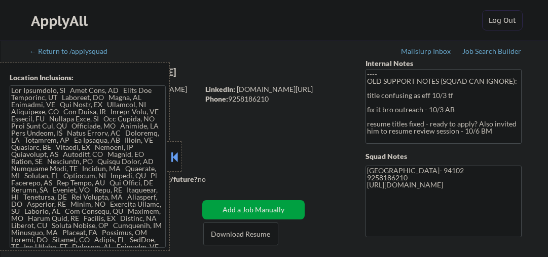
select select ""pending""
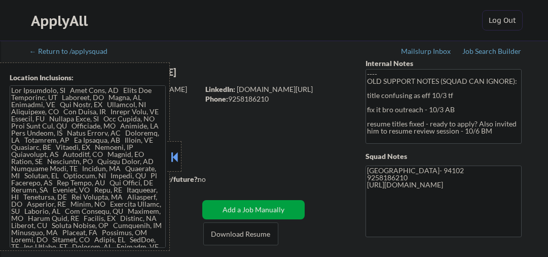
select select ""pending""
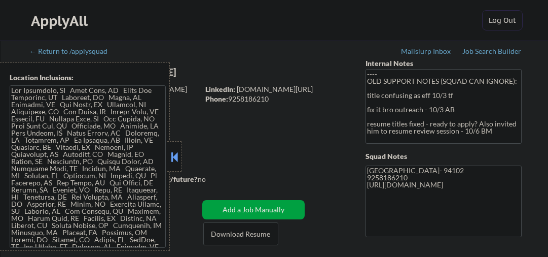
select select ""pending""
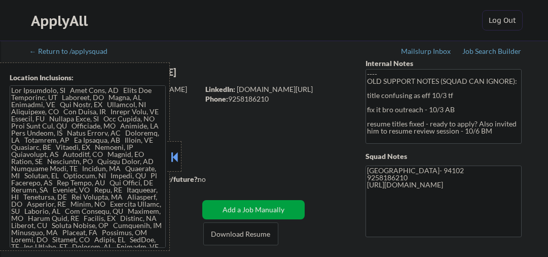
select select ""pending""
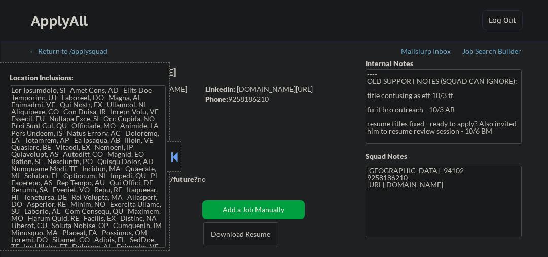
select select ""pending""
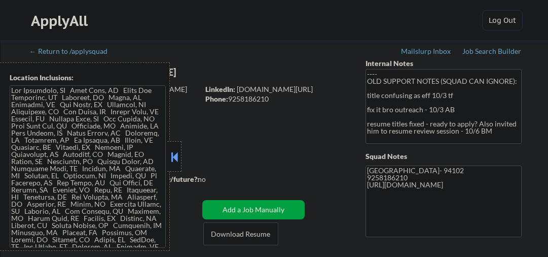
select select ""pending""
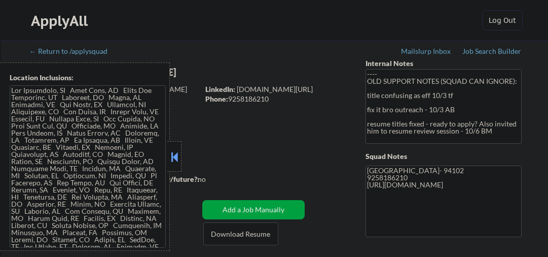
select select ""pending""
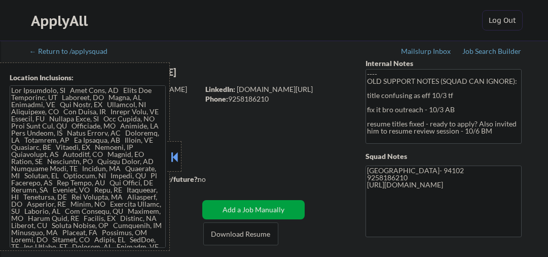
select select ""pending""
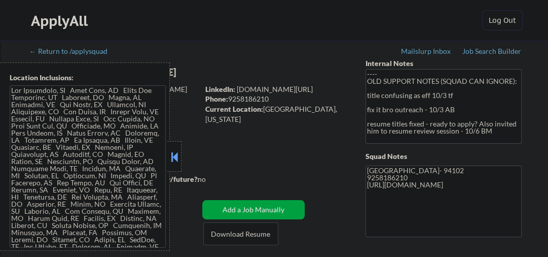
click at [174, 154] on button at bounding box center [174, 156] width 11 height 15
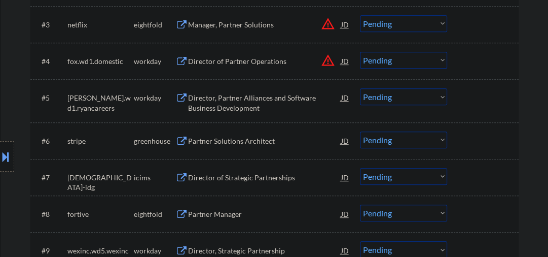
scroll to position [432, 0]
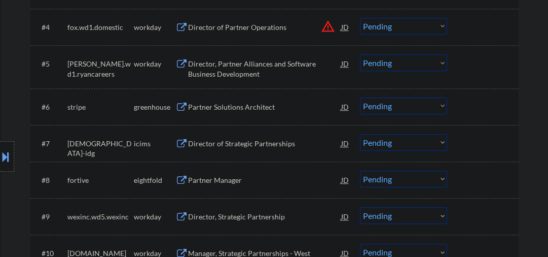
click at [208, 105] on div "Partner Solutions Architect" at bounding box center [264, 107] width 153 height 10
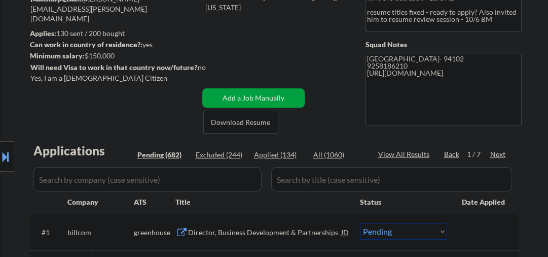
scroll to position [162, 0]
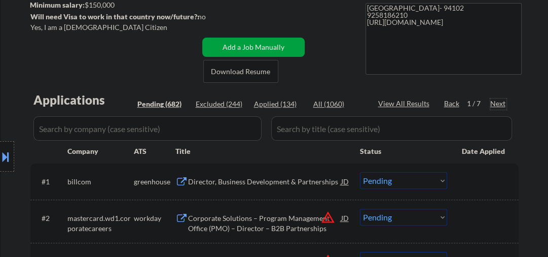
click at [499, 102] on div "Next" at bounding box center [498, 103] width 16 height 10
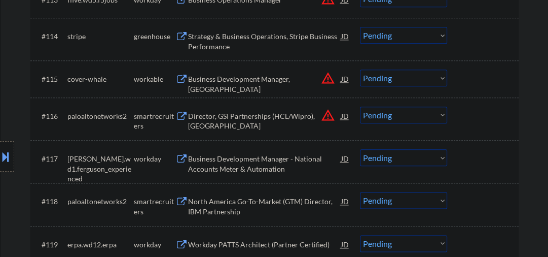
scroll to position [865, 0]
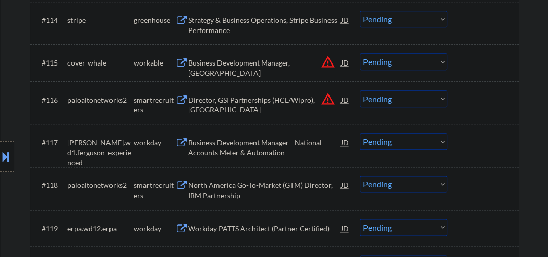
click at [250, 65] on div "Business Development Manager, Central Region" at bounding box center [264, 68] width 153 height 20
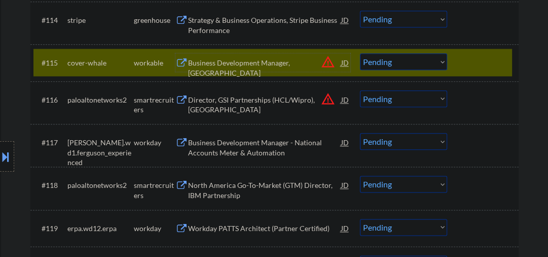
click at [477, 55] on div at bounding box center [484, 62] width 45 height 18
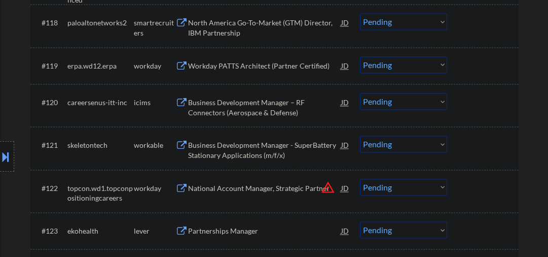
scroll to position [1081, 0]
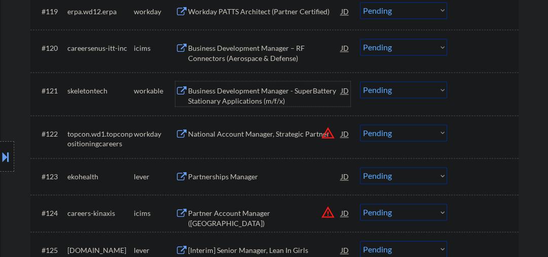
click at [231, 88] on div "Business Development Manager - SuperBattery Stationary Applications (m/f/x)" at bounding box center [264, 96] width 153 height 20
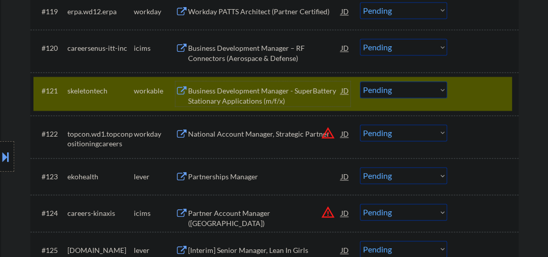
click at [217, 99] on div "Business Development Manager - SuperBattery Stationary Applications (m/f/x)" at bounding box center [264, 96] width 153 height 20
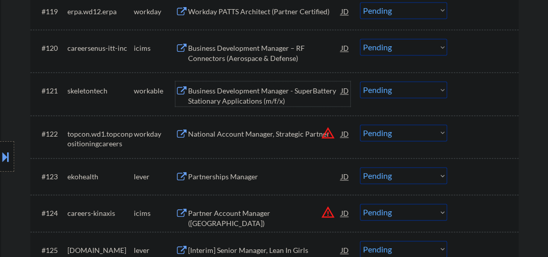
click at [401, 91] on select "Choose an option... Pending Applied Excluded (Questions) Excluded (Expired) Exc…" at bounding box center [403, 89] width 87 height 17
click at [360, 81] on select "Choose an option... Pending Applied Excluded (Questions) Excluded (Expired) Exc…" at bounding box center [403, 89] width 87 height 17
select select ""pending""
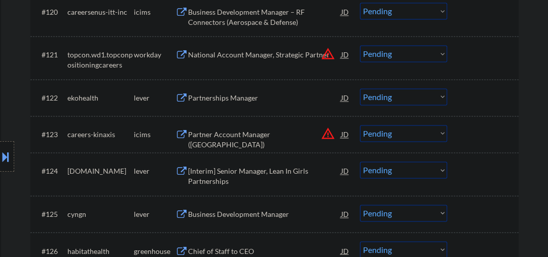
scroll to position [1136, 0]
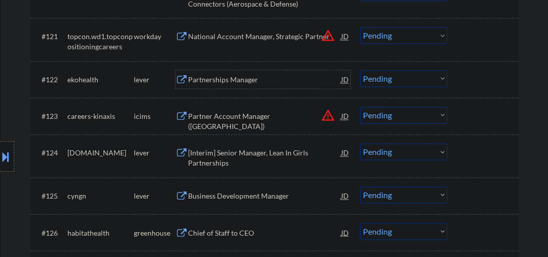
click at [237, 79] on div "Partnerships Manager" at bounding box center [264, 80] width 153 height 10
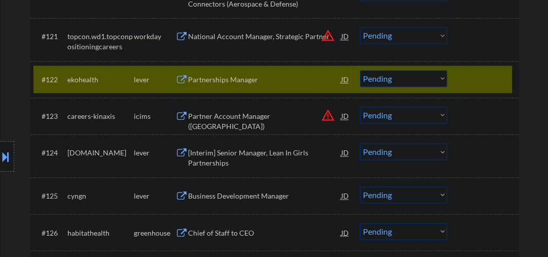
click at [235, 87] on div "Partnerships Manager" at bounding box center [264, 79] width 153 height 18
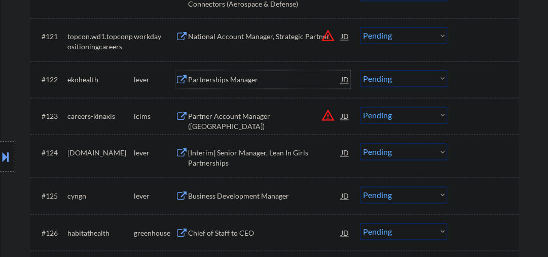
click at [373, 80] on select "Choose an option... Pending Applied Excluded (Questions) Excluded (Expired) Exc…" at bounding box center [403, 78] width 87 height 17
click at [360, 70] on select "Choose an option... Pending Applied Excluded (Questions) Excluded (Expired) Exc…" at bounding box center [403, 78] width 87 height 17
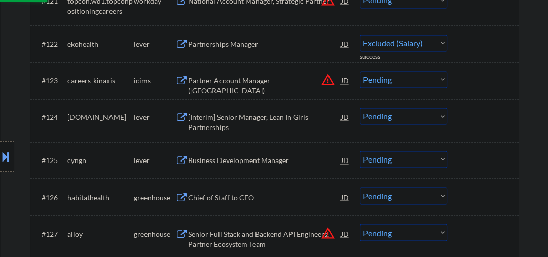
scroll to position [1189, 0]
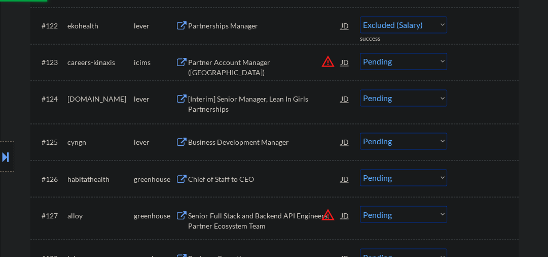
select select ""pending""
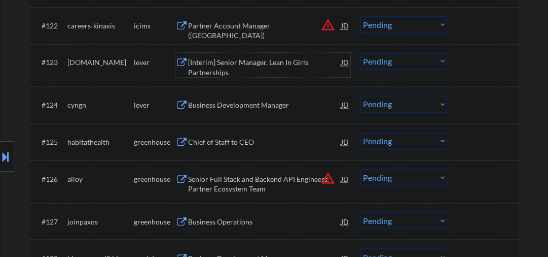
click at [217, 57] on div "[Interim] Senior Manager, Lean In Girls Partnerships" at bounding box center [264, 67] width 153 height 20
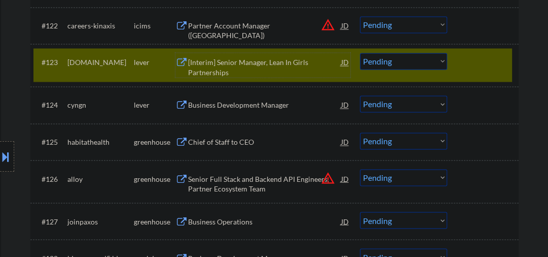
click at [395, 60] on select "Choose an option... Pending Applied Excluded (Questions) Excluded (Expired) Exc…" at bounding box center [403, 61] width 87 height 17
click at [360, 53] on select "Choose an option... Pending Applied Excluded (Questions) Excluded (Expired) Exc…" at bounding box center [403, 61] width 87 height 17
click at [255, 109] on div "Business Development Manager" at bounding box center [264, 105] width 153 height 10
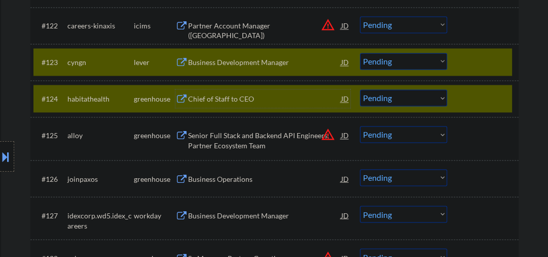
click at [472, 101] on div at bounding box center [484, 98] width 45 height 18
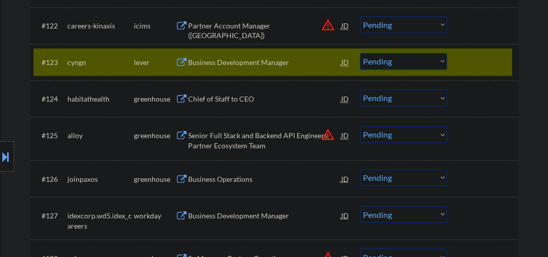
click at [397, 61] on select "Choose an option... Pending Applied Excluded (Questions) Excluded (Expired) Exc…" at bounding box center [403, 61] width 87 height 17
click at [360, 53] on select "Choose an option... Pending Applied Excluded (Questions) Excluded (Expired) Exc…" at bounding box center [403, 61] width 87 height 17
click at [229, 102] on div "Chief of Staff to CEO" at bounding box center [264, 99] width 153 height 10
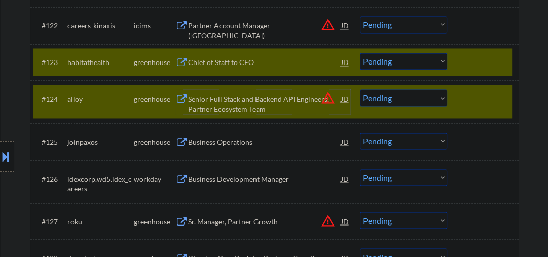
click at [453, 98] on div "#124 alloy greenhouse Senior Full Stack and Backend API Engineers, Partner Ecos…" at bounding box center [272, 101] width 479 height 33
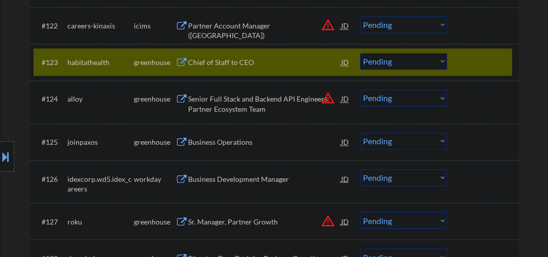
click at [408, 63] on select "Choose an option... Pending Applied Excluded (Questions) Excluded (Expired) Exc…" at bounding box center [403, 61] width 87 height 17
click at [360, 53] on select "Choose an option... Pending Applied Excluded (Questions) Excluded (Expired) Exc…" at bounding box center [403, 61] width 87 height 17
click at [198, 100] on div "Senior Full Stack and Backend API Engineers, Partner Ecosystem Team" at bounding box center [264, 104] width 153 height 20
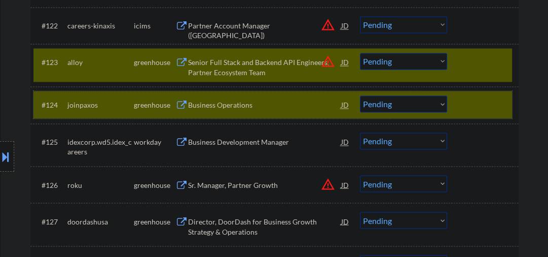
drag, startPoint x: 466, startPoint y: 103, endPoint x: 427, endPoint y: 73, distance: 49.6
click at [467, 102] on div at bounding box center [484, 104] width 45 height 18
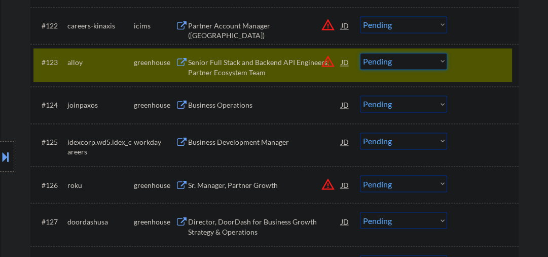
click at [371, 60] on select "Choose an option... Pending Applied Excluded (Questions) Excluded (Expired) Exc…" at bounding box center [403, 61] width 87 height 17
click at [360, 53] on select "Choose an option... Pending Applied Excluded (Questions) Excluded (Expired) Exc…" at bounding box center [403, 61] width 87 height 17
click at [231, 107] on div "Business Operations" at bounding box center [264, 105] width 153 height 10
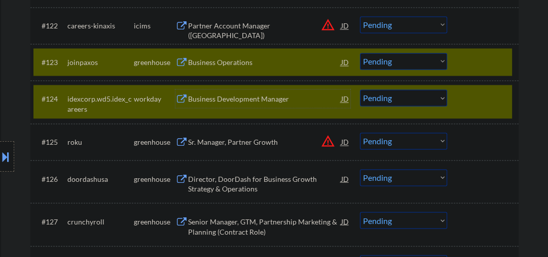
click at [478, 100] on div at bounding box center [484, 98] width 45 height 18
click at [458, 98] on div "#124 idexcorp.wd5.idex_careers workday Business Development Manager JD warning_…" at bounding box center [272, 101] width 479 height 33
click at [476, 93] on div at bounding box center [484, 98] width 45 height 18
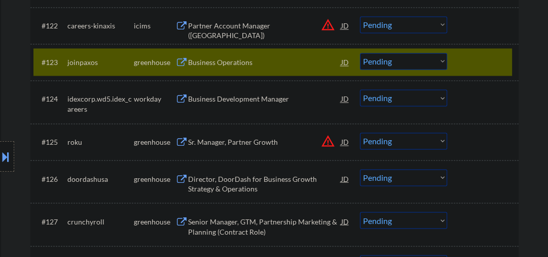
click at [415, 60] on select "Choose an option... Pending Applied Excluded (Questions) Excluded (Expired) Exc…" at bounding box center [403, 61] width 87 height 17
click at [360, 53] on select "Choose an option... Pending Applied Excluded (Questions) Excluded (Expired) Exc…" at bounding box center [403, 61] width 87 height 17
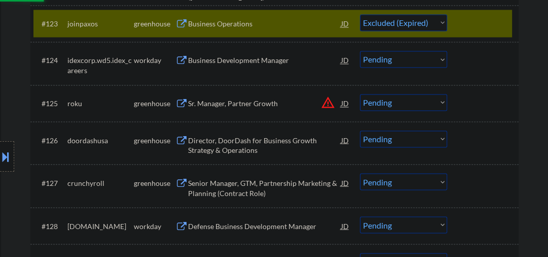
scroll to position [1243, 0]
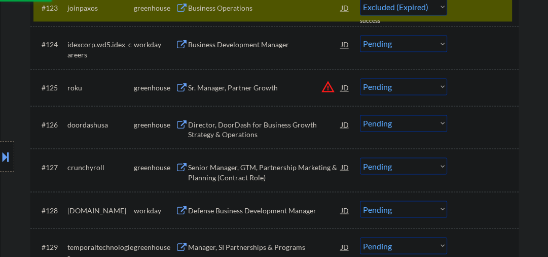
select select ""pending""
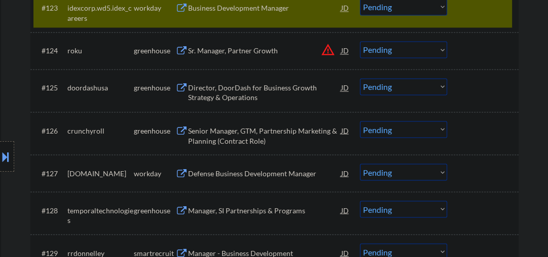
click at [228, 55] on div "Sr. Manager, Partner Growth" at bounding box center [264, 51] width 153 height 10
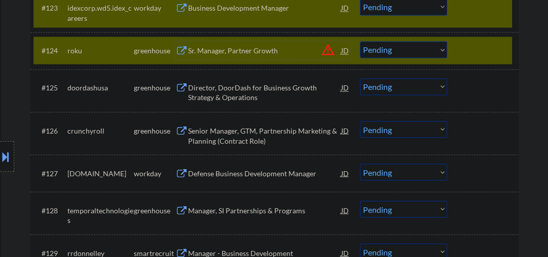
click at [495, 18] on div "#123 idexcorp.wd5.idex_careers workday Business Development Manager JD warning_…" at bounding box center [272, 10] width 479 height 33
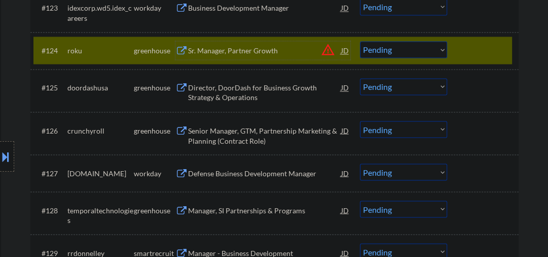
click at [247, 43] on div "Sr. Manager, Partner Growth" at bounding box center [264, 50] width 153 height 18
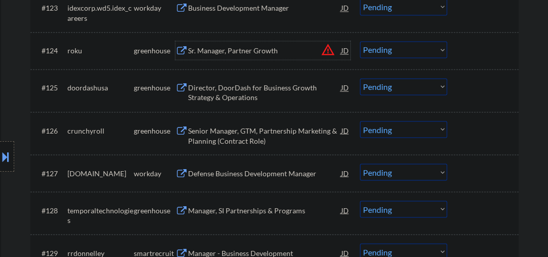
click at [381, 52] on select "Choose an option... Pending Applied Excluded (Questions) Excluded (Expired) Exc…" at bounding box center [403, 49] width 87 height 17
click at [360, 41] on select "Choose an option... Pending Applied Excluded (Questions) Excluded (Expired) Exc…" at bounding box center [403, 49] width 87 height 17
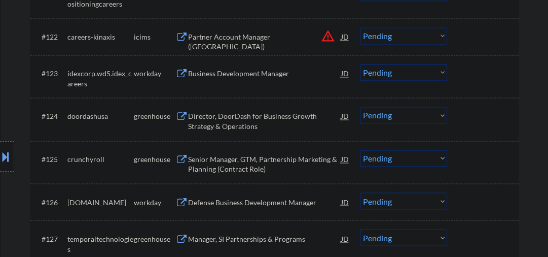
scroll to position [1189, 0]
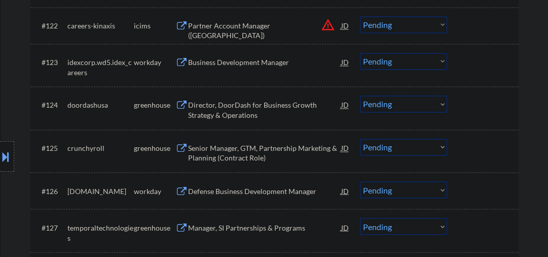
click at [222, 107] on div "Director, DoorDash for Business Growth Strategy & Operations" at bounding box center [264, 110] width 153 height 20
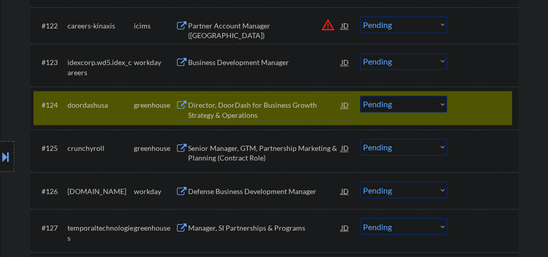
click at [236, 106] on div "Director, DoorDash for Business Growth Strategy & Operations" at bounding box center [264, 110] width 153 height 20
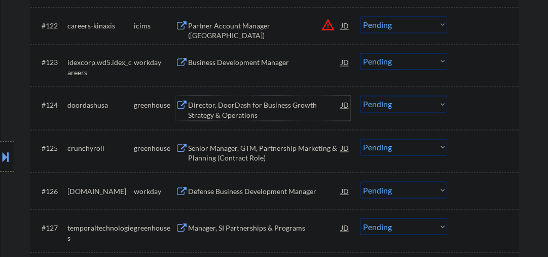
click at [404, 110] on select "Choose an option... Pending Applied Excluded (Questions) Excluded (Expired) Exc…" at bounding box center [403, 103] width 87 height 17
click at [360, 95] on select "Choose an option... Pending Applied Excluded (Questions) Excluded (Expired) Exc…" at bounding box center [403, 103] width 87 height 17
click at [249, 149] on div "Senior Manager, GTM, Partnership Marketing & Planning (Contract Role)" at bounding box center [264, 153] width 153 height 20
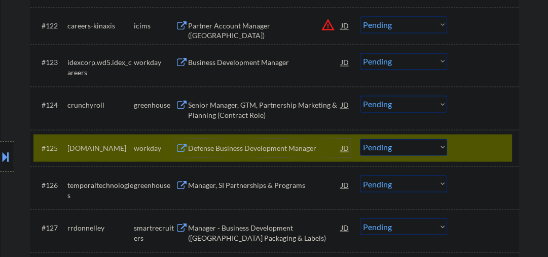
click at [227, 111] on div "Senior Manager, GTM, Partnership Marketing & Planning (Contract Role)" at bounding box center [264, 110] width 153 height 20
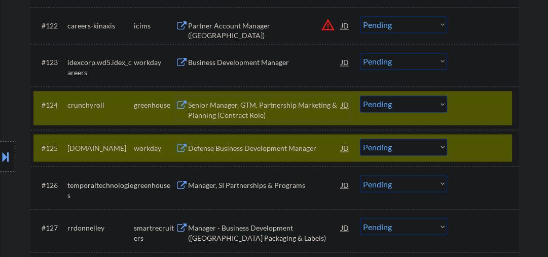
drag, startPoint x: 468, startPoint y: 155, endPoint x: 409, endPoint y: 120, distance: 69.6
click at [468, 155] on div at bounding box center [484, 147] width 45 height 18
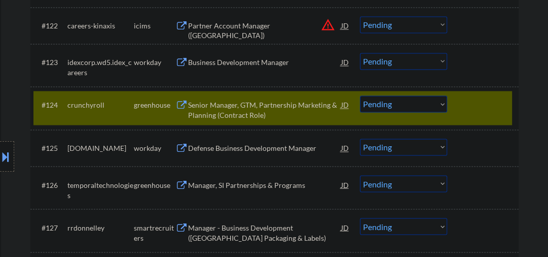
click at [395, 105] on select "Choose an option... Pending Applied Excluded (Questions) Excluded (Expired) Exc…" at bounding box center [403, 103] width 87 height 17
click at [360, 95] on select "Choose an option... Pending Applied Excluded (Questions) Excluded (Expired) Exc…" at bounding box center [403, 103] width 87 height 17
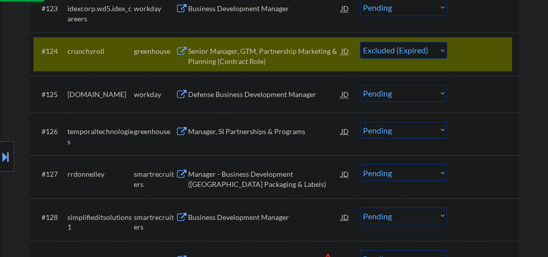
scroll to position [1243, 0]
click at [201, 136] on div "Manager, SI Partnerships & Programs" at bounding box center [264, 130] width 153 height 18
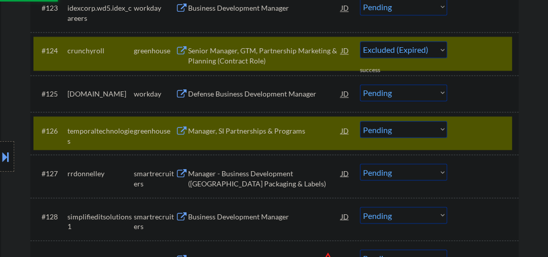
select select ""pending""
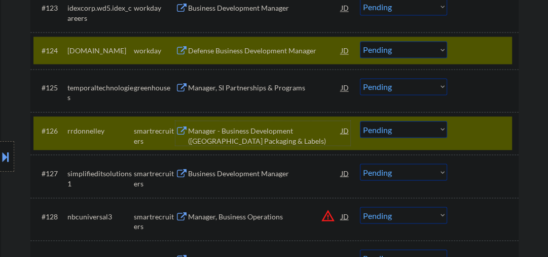
click at [481, 47] on div at bounding box center [484, 50] width 45 height 18
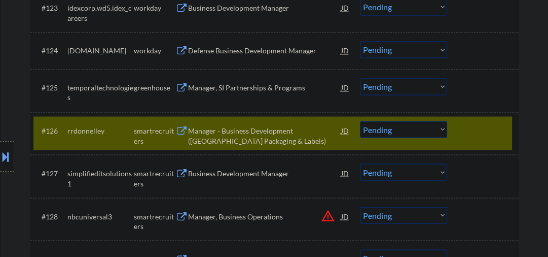
click at [479, 143] on div "#126 rrdonnelley smartrecruiters Manager - Business Development (Asia Packaging…" at bounding box center [272, 132] width 479 height 33
click at [466, 133] on div at bounding box center [484, 130] width 45 height 18
drag, startPoint x: 500, startPoint y: 126, endPoint x: 491, endPoint y: 124, distance: 8.9
click at [499, 126] on div at bounding box center [484, 130] width 45 height 18
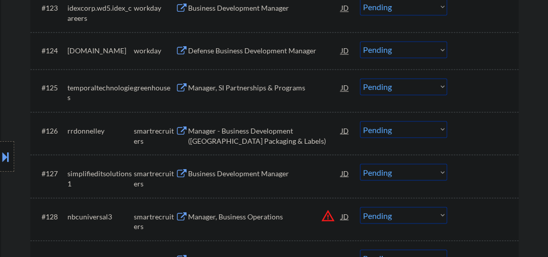
click at [428, 89] on select "Choose an option... Pending Applied Excluded (Questions) Excluded (Expired) Exc…" at bounding box center [403, 86] width 87 height 17
click at [360, 78] on select "Choose an option... Pending Applied Excluded (Questions) Excluded (Expired) Exc…" at bounding box center [403, 86] width 87 height 17
click at [244, 140] on div "Manager - Business Development (Asia Packaging & Labels)" at bounding box center [264, 135] width 153 height 20
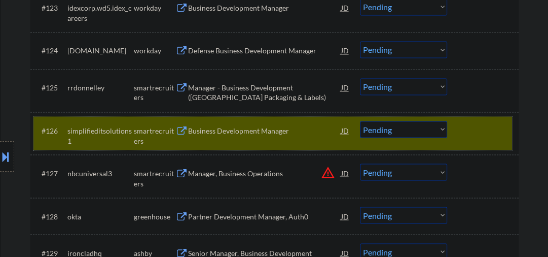
click at [471, 127] on div at bounding box center [484, 130] width 45 height 18
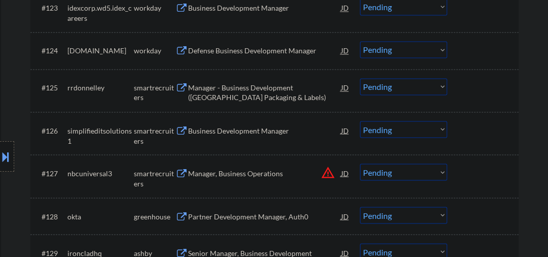
click at [256, 89] on div "Manager - Business Development (Asia Packaging & Labels)" at bounding box center [264, 93] width 153 height 20
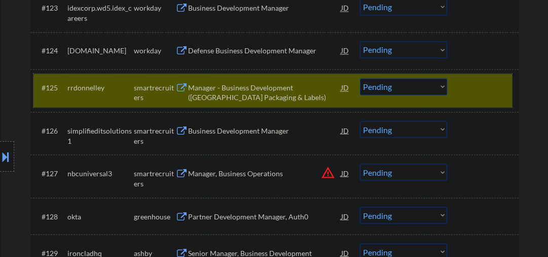
click at [464, 88] on div at bounding box center [484, 87] width 45 height 18
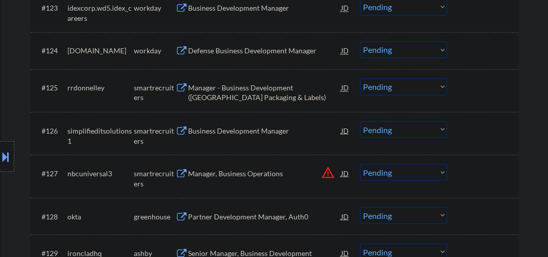
click at [211, 136] on div "Business Development Manager" at bounding box center [264, 130] width 153 height 18
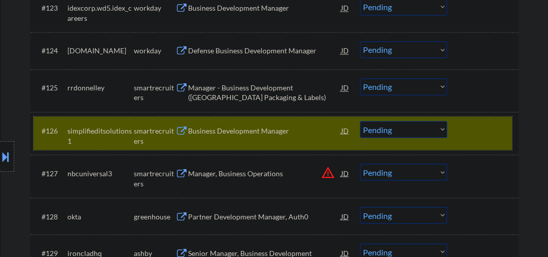
click at [474, 125] on div at bounding box center [484, 130] width 45 height 18
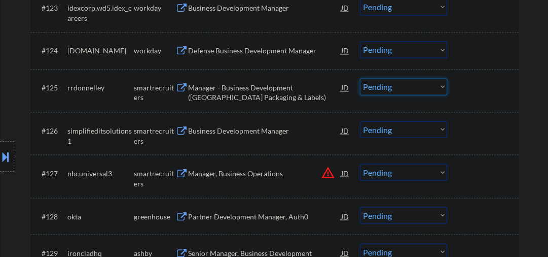
click at [371, 88] on select "Choose an option... Pending Applied Excluded (Questions) Excluded (Expired) Exc…" at bounding box center [403, 86] width 87 height 17
click at [360, 78] on select "Choose an option... Pending Applied Excluded (Questions) Excluded (Expired) Exc…" at bounding box center [403, 86] width 87 height 17
click at [231, 130] on div "Business Development Manager" at bounding box center [264, 130] width 153 height 10
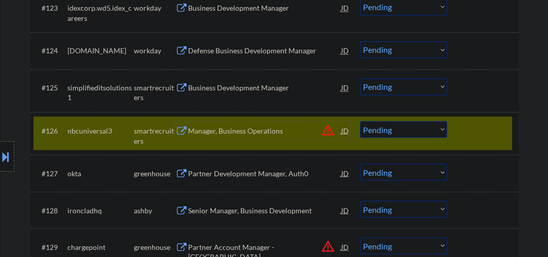
click at [475, 130] on div at bounding box center [484, 130] width 45 height 18
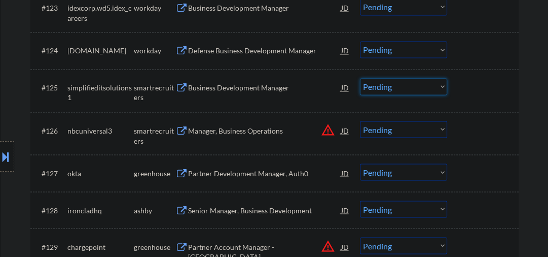
click at [379, 92] on select "Choose an option... Pending Applied Excluded (Questions) Excluded (Expired) Exc…" at bounding box center [403, 86] width 87 height 17
click at [375, 88] on select "Choose an option... Pending Applied Excluded (Questions) Excluded (Expired) Exc…" at bounding box center [403, 86] width 87 height 17
click at [389, 88] on select "Choose an option... Pending Applied Excluded (Questions) Excluded (Expired) Exc…" at bounding box center [403, 86] width 87 height 17
click at [360, 78] on select "Choose an option... Pending Applied Excluded (Questions) Excluded (Expired) Exc…" at bounding box center [403, 86] width 87 height 17
click at [221, 128] on div "Manager, Business Operations" at bounding box center [264, 130] width 153 height 10
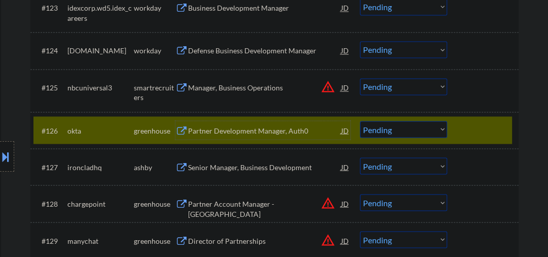
drag, startPoint x: 466, startPoint y: 125, endPoint x: 466, endPoint y: 105, distance: 19.8
click at [466, 125] on div at bounding box center [484, 130] width 45 height 18
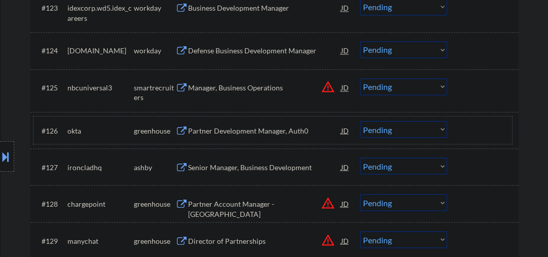
click at [480, 131] on div at bounding box center [484, 130] width 45 height 18
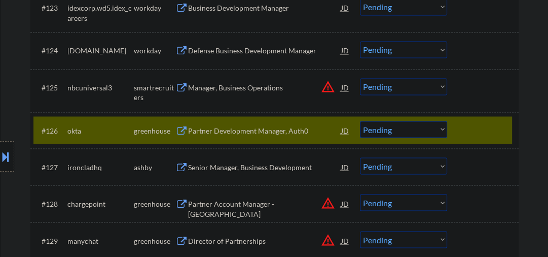
click at [464, 128] on div at bounding box center [484, 130] width 45 height 18
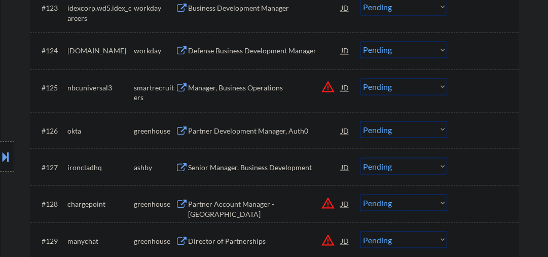
click at [387, 84] on select "Choose an option... Pending Applied Excluded (Questions) Excluded (Expired) Exc…" at bounding box center [403, 86] width 87 height 17
click at [360, 78] on select "Choose an option... Pending Applied Excluded (Questions) Excluded (Expired) Exc…" at bounding box center [403, 86] width 87 height 17
click at [239, 126] on div "Partner Development Manager, Auth0" at bounding box center [264, 130] width 153 height 10
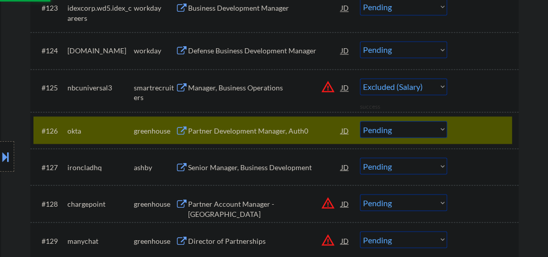
select select ""pending""
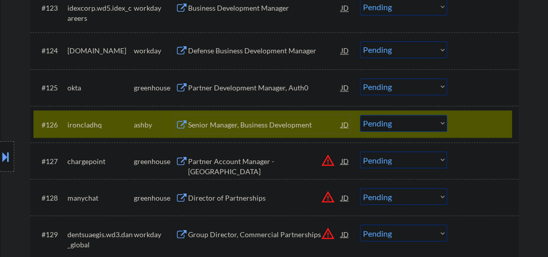
click at [264, 122] on div "Senior Manager, Business Development" at bounding box center [264, 124] width 153 height 10
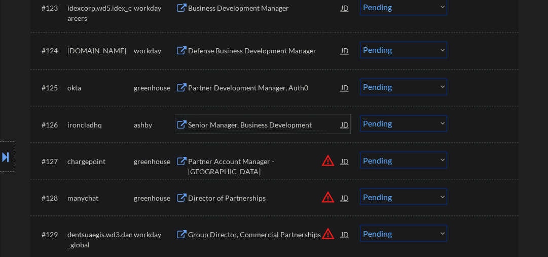
click at [376, 122] on select "Choose an option... Pending Applied Excluded (Questions) Excluded (Expired) Exc…" at bounding box center [403, 123] width 87 height 17
click at [360, 115] on select "Choose an option... Pending Applied Excluded (Questions) Excluded (Expired) Exc…" at bounding box center [403, 123] width 87 height 17
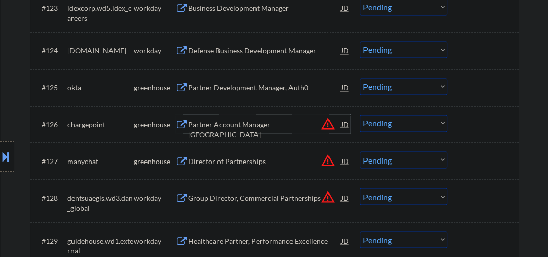
click at [237, 126] on div "Partner Account Manager - Southeast" at bounding box center [264, 129] width 153 height 20
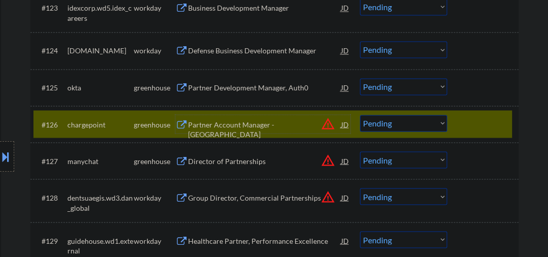
click at [422, 128] on select "Choose an option... Pending Applied Excluded (Questions) Excluded (Expired) Exc…" at bounding box center [403, 123] width 87 height 17
click at [360, 115] on select "Choose an option... Pending Applied Excluded (Questions) Excluded (Expired) Exc…" at bounding box center [403, 123] width 87 height 17
click at [230, 160] on div "Director of Partnerships" at bounding box center [264, 161] width 153 height 10
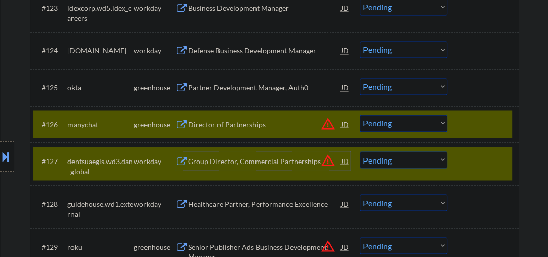
click at [462, 156] on div at bounding box center [484, 160] width 45 height 18
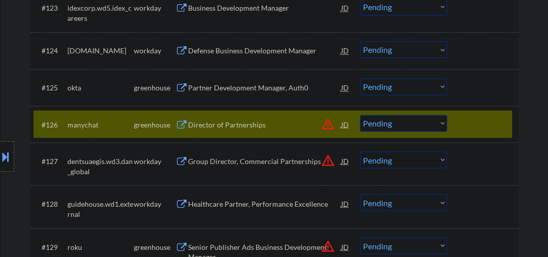
click at [243, 127] on div "Director of Partnerships" at bounding box center [264, 124] width 153 height 10
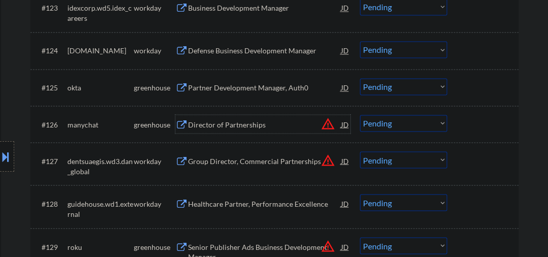
click at [383, 124] on select "Choose an option... Pending Applied Excluded (Questions) Excluded (Expired) Exc…" at bounding box center [403, 123] width 87 height 17
click at [360, 115] on select "Choose an option... Pending Applied Excluded (Questions) Excluded (Expired) Exc…" at bounding box center [403, 123] width 87 height 17
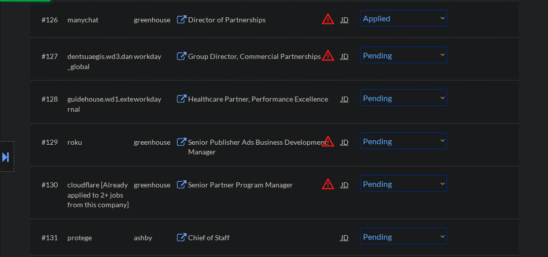
scroll to position [1351, 0]
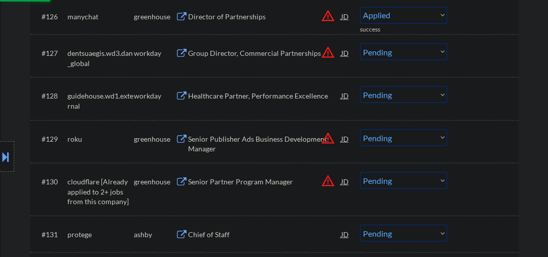
select select ""pending""
click at [229, 145] on div "Senior Publisher Ads Business Development Manager" at bounding box center [264, 143] width 153 height 20
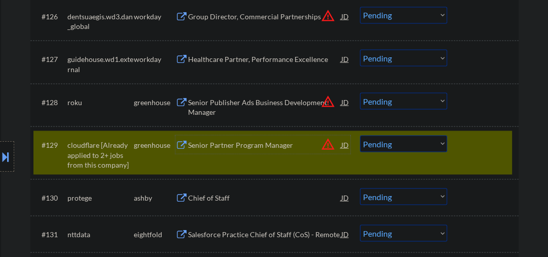
click at [415, 144] on select "Choose an option... Pending Applied Excluded (Questions) Excluded (Expired) Exc…" at bounding box center [403, 143] width 87 height 17
click at [360, 135] on select "Choose an option... Pending Applied Excluded (Questions) Excluded (Expired) Exc…" at bounding box center [403, 143] width 87 height 17
select select ""pending""
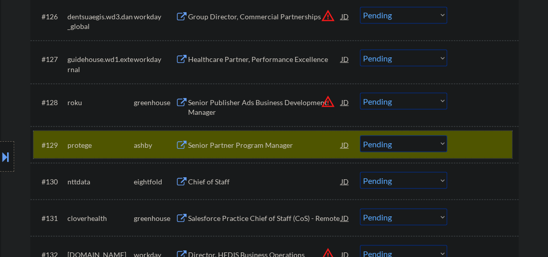
click at [481, 138] on div at bounding box center [484, 144] width 45 height 18
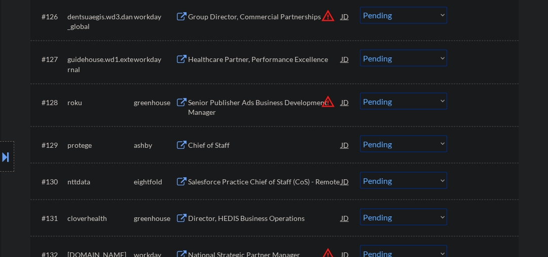
click at [237, 97] on div "Senior Publisher Ads Business Development Manager" at bounding box center [264, 107] width 153 height 20
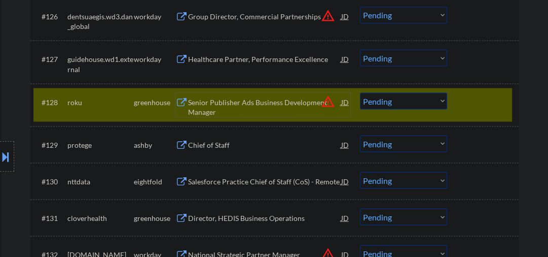
click at [216, 107] on div "Senior Publisher Ads Business Development Manager" at bounding box center [264, 107] width 153 height 20
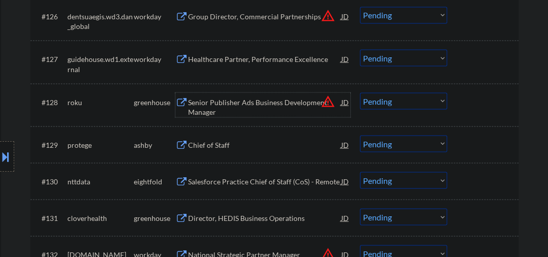
click at [408, 102] on select "Choose an option... Pending Applied Excluded (Questions) Excluded (Expired) Exc…" at bounding box center [403, 100] width 87 height 17
click at [360, 92] on select "Choose an option... Pending Applied Excluded (Questions) Excluded (Expired) Exc…" at bounding box center [403, 100] width 87 height 17
click at [235, 101] on div "Senior Publisher Ads Business Development Manager" at bounding box center [264, 107] width 153 height 20
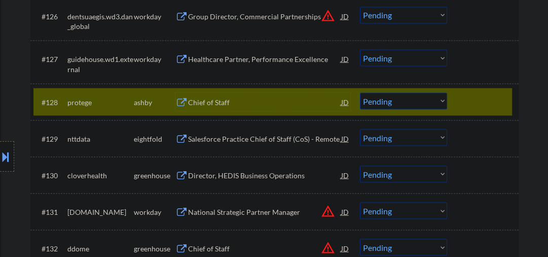
click at [377, 100] on select "Choose an option... Pending Applied Excluded (Questions) Excluded (Expired) Exc…" at bounding box center [403, 100] width 87 height 17
click at [360, 92] on select "Choose an option... Pending Applied Excluded (Questions) Excluded (Expired) Exc…" at bounding box center [403, 100] width 87 height 17
click at [223, 140] on div "Salesforce Practice Chief of Staff (CoS) - Remote" at bounding box center [264, 138] width 153 height 10
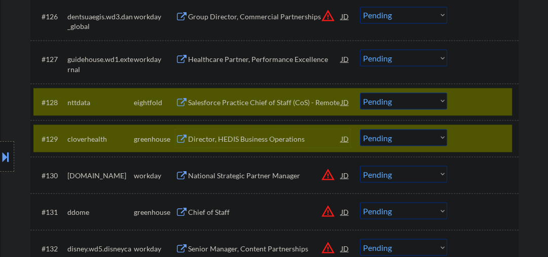
click at [481, 137] on div at bounding box center [484, 138] width 45 height 18
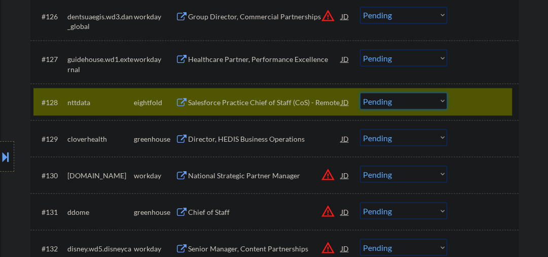
click at [418, 104] on select "Choose an option... Pending Applied Excluded (Questions) Excluded (Expired) Exc…" at bounding box center [403, 100] width 87 height 17
click at [360, 92] on select "Choose an option... Pending Applied Excluded (Questions) Excluded (Expired) Exc…" at bounding box center [403, 100] width 87 height 17
click at [267, 140] on div "Director, HEDIS Business Operations" at bounding box center [264, 138] width 153 height 10
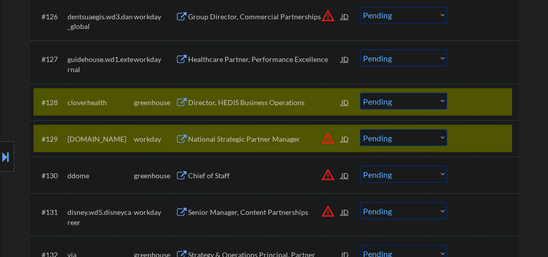
drag, startPoint x: 472, startPoint y: 152, endPoint x: 393, endPoint y: 118, distance: 86.5
click at [472, 152] on div "#129 thales.wd3.careers workday National Strategic Partner Manager JD warning_a…" at bounding box center [274, 138] width 488 height 36
click at [476, 137] on div at bounding box center [484, 138] width 45 height 18
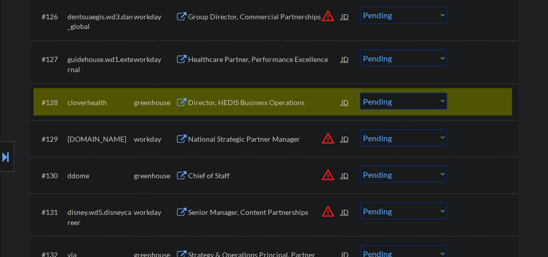
click at [421, 100] on select "Choose an option... Pending Applied Excluded (Questions) Excluded (Expired) Exc…" at bounding box center [403, 100] width 87 height 17
click at [360, 92] on select "Choose an option... Pending Applied Excluded (Questions) Excluded (Expired) Exc…" at bounding box center [403, 100] width 87 height 17
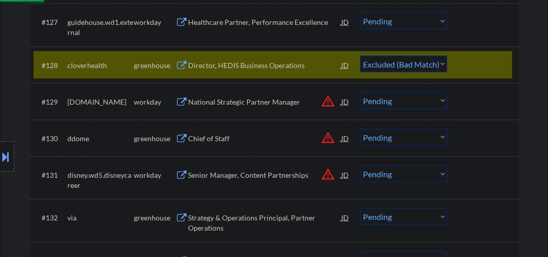
scroll to position [1406, 0]
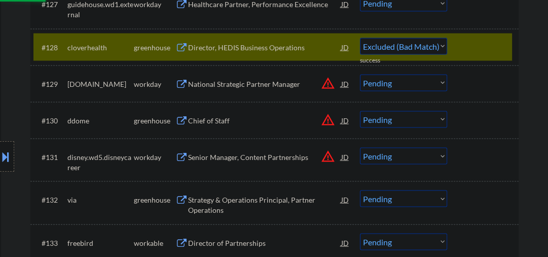
click at [211, 120] on div "Chief of Staff" at bounding box center [264, 121] width 153 height 10
select select ""pending""
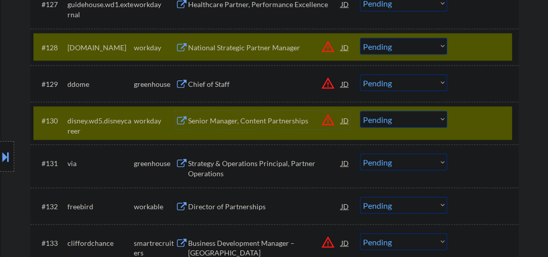
drag, startPoint x: 455, startPoint y: 48, endPoint x: 457, endPoint y: 58, distance: 10.3
click at [456, 48] on div "#128 thales.wd3.careers workday National Strategic Partner Manager JD warning_a…" at bounding box center [272, 46] width 479 height 27
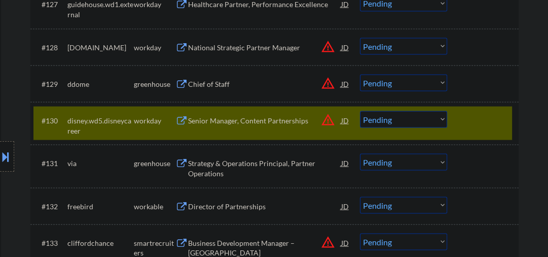
click at [474, 125] on div at bounding box center [484, 120] width 45 height 18
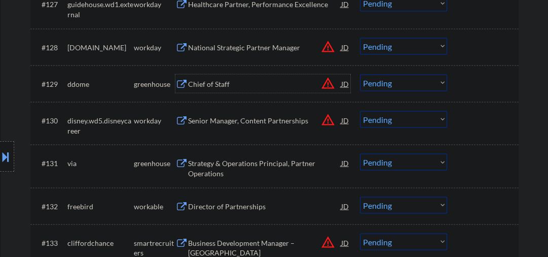
click at [196, 85] on div "Chief of Staff" at bounding box center [264, 84] width 153 height 10
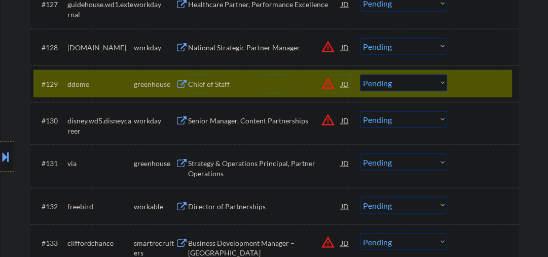
click at [399, 81] on select "Choose an option... Pending Applied Excluded (Questions) Excluded (Expired) Exc…" at bounding box center [403, 83] width 87 height 17
click at [360, 75] on select "Choose an option... Pending Applied Excluded (Questions) Excluded (Expired) Exc…" at bounding box center [403, 83] width 87 height 17
click at [203, 164] on div "Strategy & Operations Principal, Partner Operations" at bounding box center [264, 168] width 153 height 20
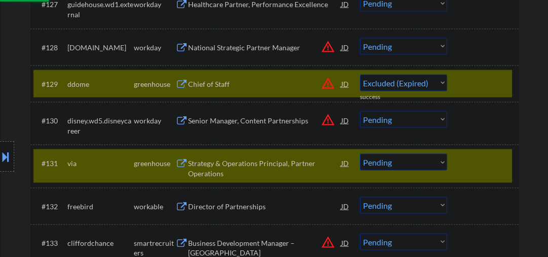
select select ""pending""
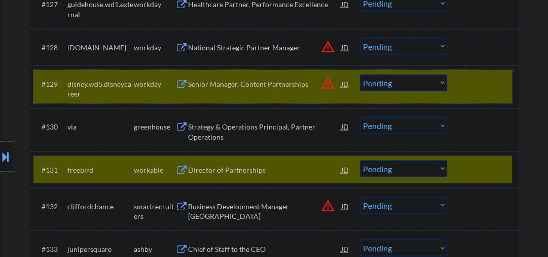
click at [476, 91] on div at bounding box center [484, 84] width 45 height 18
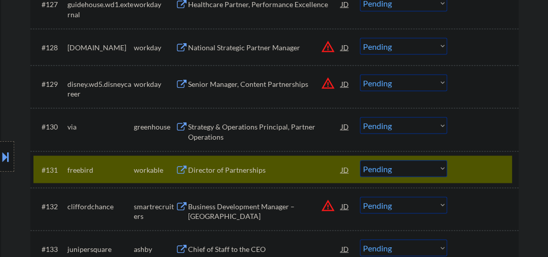
drag, startPoint x: 475, startPoint y: 169, endPoint x: 444, endPoint y: 156, distance: 33.4
click at [476, 168] on div at bounding box center [484, 169] width 45 height 18
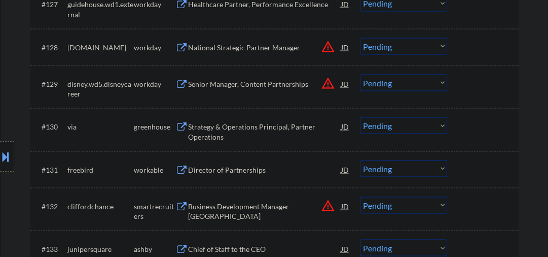
click at [392, 132] on select "Choose an option... Pending Applied Excluded (Questions) Excluded (Expired) Exc…" at bounding box center [403, 125] width 87 height 17
click at [360, 117] on select "Choose an option... Pending Applied Excluded (Questions) Excluded (Expired) Exc…" at bounding box center [403, 125] width 87 height 17
click at [219, 167] on div "Director of Partnerships" at bounding box center [264, 170] width 153 height 10
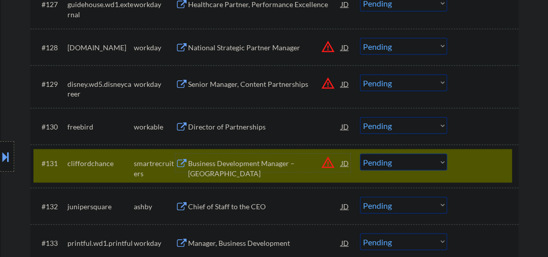
click at [465, 161] on div at bounding box center [484, 163] width 45 height 18
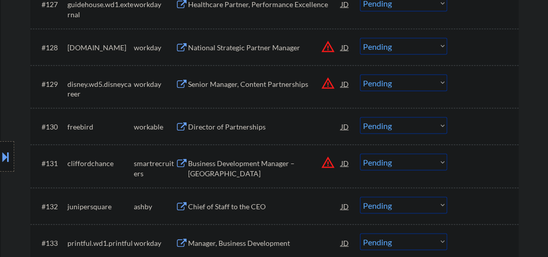
click at [258, 132] on div "Director of Partnerships" at bounding box center [264, 126] width 153 height 18
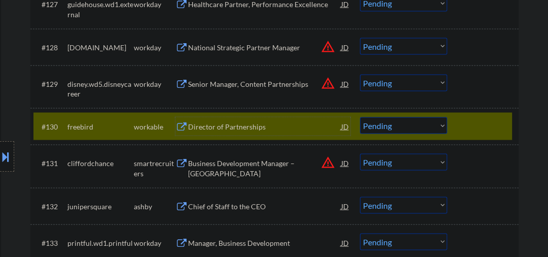
click at [377, 127] on select "Choose an option... Pending Applied Excluded (Questions) Excluded (Expired) Exc…" at bounding box center [403, 125] width 87 height 17
click at [360, 117] on select "Choose an option... Pending Applied Excluded (Questions) Excluded (Expired) Exc…" at bounding box center [403, 125] width 87 height 17
click at [229, 168] on div "Business Development Manager – Latin America" at bounding box center [264, 163] width 153 height 18
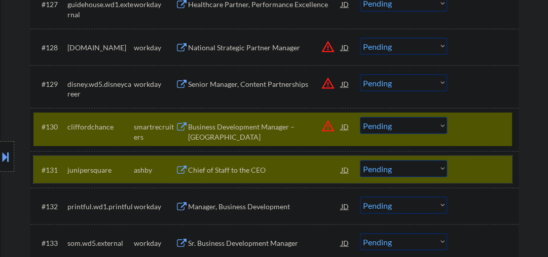
click at [470, 169] on div at bounding box center [484, 169] width 45 height 18
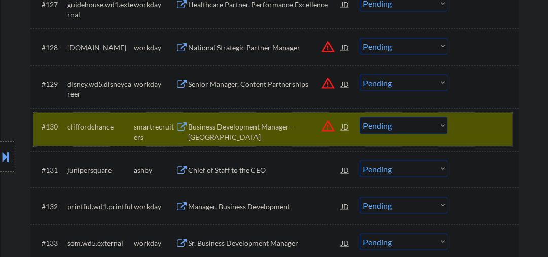
click at [231, 114] on div "#130 cliffordchance smartrecruiters Business Development Manager – Latin Americ…" at bounding box center [272, 129] width 479 height 33
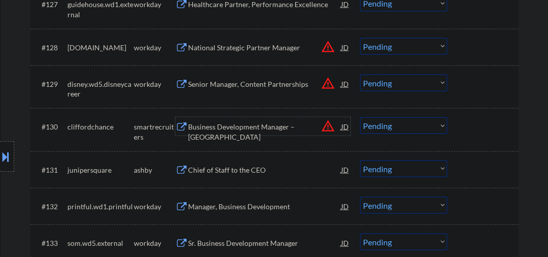
click at [231, 125] on div "Business Development Manager – Latin America" at bounding box center [264, 132] width 153 height 20
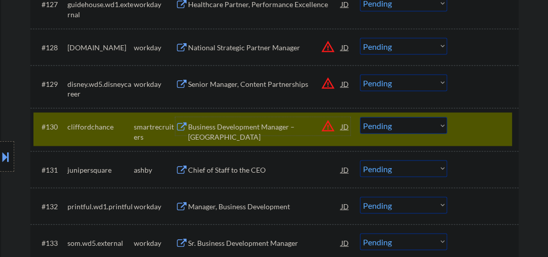
click at [410, 127] on select "Choose an option... Pending Applied Excluded (Questions) Excluded (Expired) Exc…" at bounding box center [403, 125] width 87 height 17
click at [360, 117] on select "Choose an option... Pending Applied Excluded (Questions) Excluded (Expired) Exc…" at bounding box center [403, 125] width 87 height 17
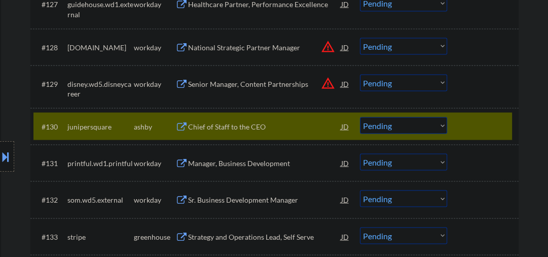
click at [246, 122] on div "Chief of Staff to the CEO" at bounding box center [264, 127] width 153 height 10
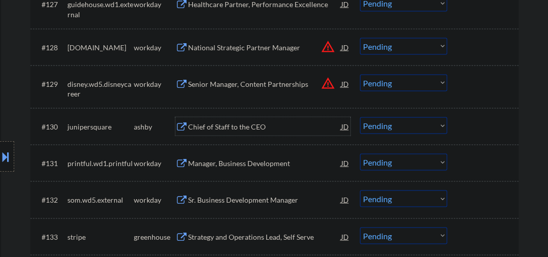
click at [202, 126] on div "Chief of Staff to the CEO" at bounding box center [264, 127] width 153 height 10
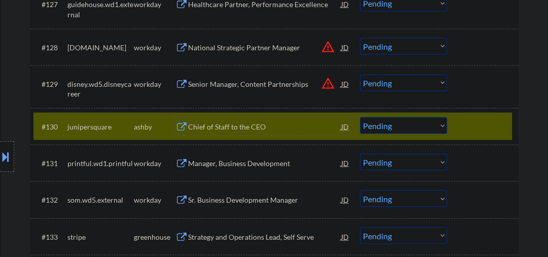
drag, startPoint x: 400, startPoint y: 128, endPoint x: 391, endPoint y: 132, distance: 9.8
click at [400, 128] on select "Choose an option... Pending Applied Excluded (Questions) Excluded (Expired) Exc…" at bounding box center [403, 125] width 87 height 17
click at [360, 117] on select "Choose an option... Pending Applied Excluded (Questions) Excluded (Expired) Exc…" at bounding box center [403, 125] width 87 height 17
select select ""pending""
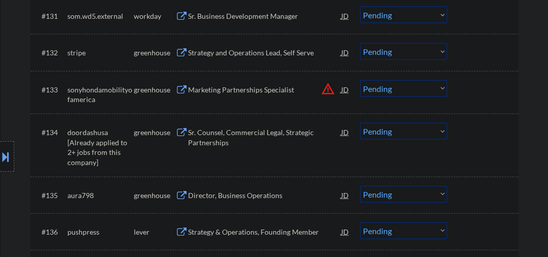
scroll to position [1568, 0]
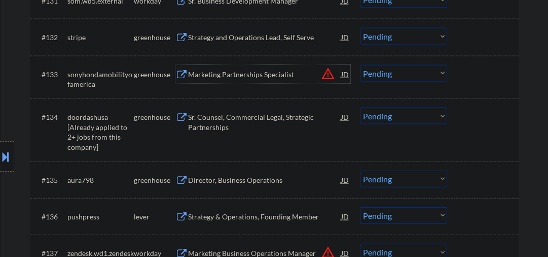
click at [237, 76] on div "Marketing Partnerships Specialist" at bounding box center [264, 74] width 153 height 10
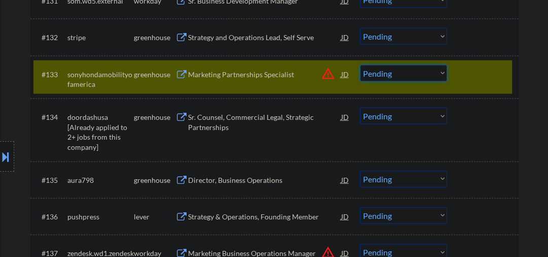
click at [395, 76] on select "Choose an option... Pending Applied Excluded (Questions) Excluded (Expired) Exc…" at bounding box center [403, 73] width 87 height 17
click at [360, 65] on select "Choose an option... Pending Applied Excluded (Questions) Excluded (Expired) Exc…" at bounding box center [403, 73] width 87 height 17
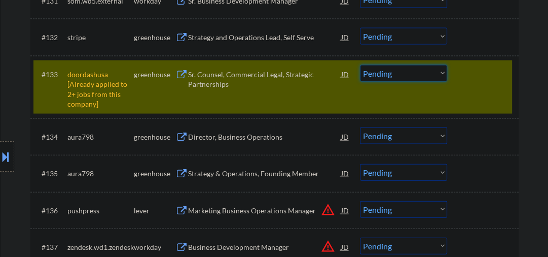
click at [379, 71] on select "Choose an option... Pending Applied Excluded (Questions) Excluded (Expired) Exc…" at bounding box center [403, 73] width 87 height 17
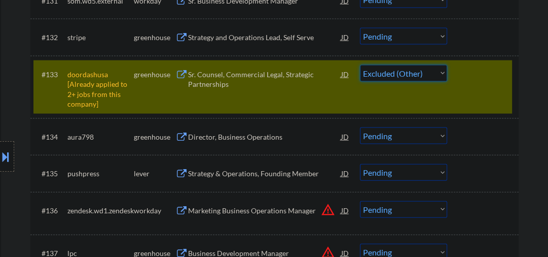
click at [360, 65] on select "Choose an option... Pending Applied Excluded (Questions) Excluded (Expired) Exc…" at bounding box center [403, 73] width 87 height 17
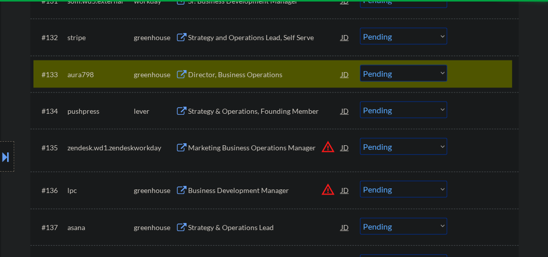
click at [200, 71] on div "Director, Business Operations" at bounding box center [264, 74] width 153 height 10
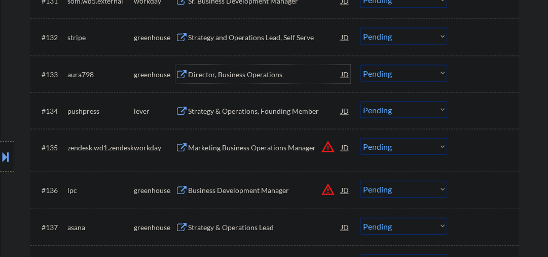
click at [237, 78] on div "Director, Business Operations" at bounding box center [264, 74] width 153 height 10
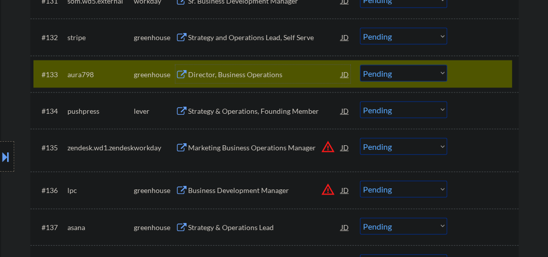
click at [390, 69] on select "Choose an option... Pending Applied Excluded (Questions) Excluded (Expired) Exc…" at bounding box center [403, 73] width 87 height 17
click at [360, 65] on select "Choose an option... Pending Applied Excluded (Questions) Excluded (Expired) Exc…" at bounding box center [403, 73] width 87 height 17
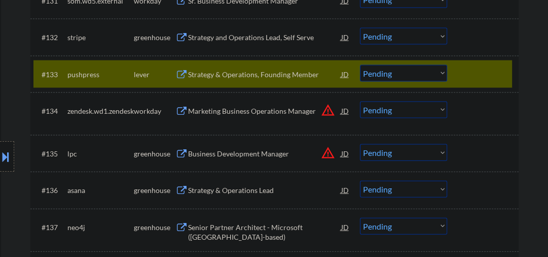
click at [241, 74] on div "Strategy & Operations, Founding Member" at bounding box center [264, 74] width 153 height 10
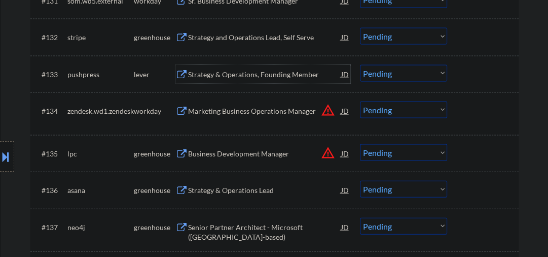
click at [401, 72] on select "Choose an option... Pending Applied Excluded (Questions) Excluded (Expired) Exc…" at bounding box center [403, 73] width 87 height 17
click at [360, 65] on select "Choose an option... Pending Applied Excluded (Questions) Excluded (Expired) Exc…" at bounding box center [403, 73] width 87 height 17
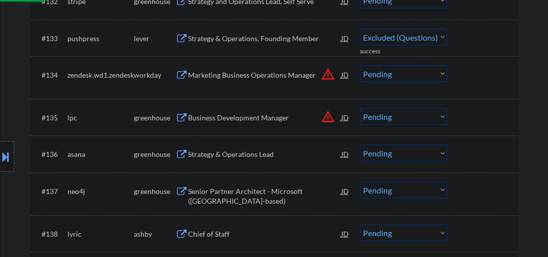
scroll to position [1622, 0]
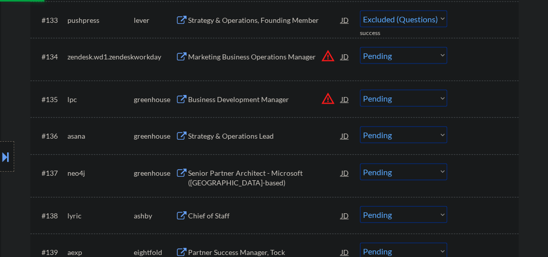
select select ""pending""
click at [209, 104] on div "Business Development Manager" at bounding box center [264, 99] width 153 height 10
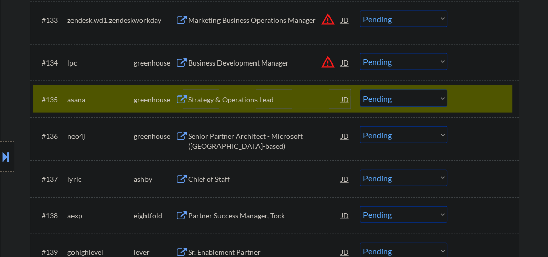
click at [217, 102] on div "Strategy & Operations Lead" at bounding box center [264, 99] width 153 height 10
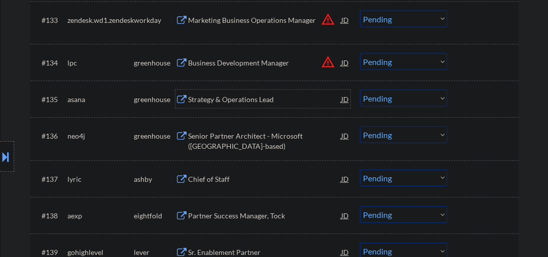
click at [389, 96] on select "Choose an option... Pending Applied Excluded (Questions) Excluded (Expired) Exc…" at bounding box center [403, 98] width 87 height 17
click at [360, 90] on select "Choose an option... Pending Applied Excluded (Questions) Excluded (Expired) Exc…" at bounding box center [403, 98] width 87 height 17
select select ""pending""
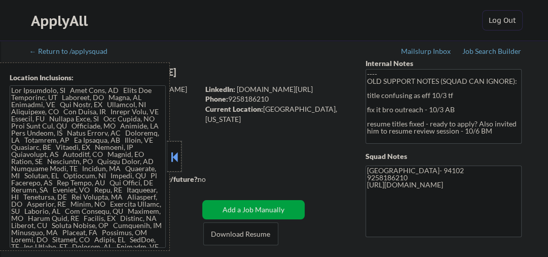
click at [176, 148] on div at bounding box center [174, 156] width 14 height 30
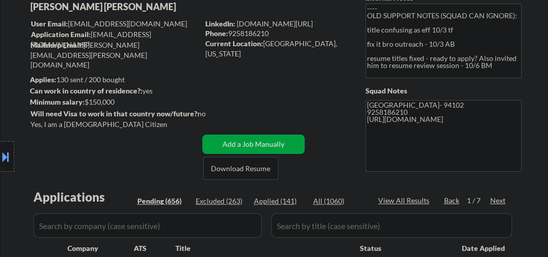
scroll to position [162, 0]
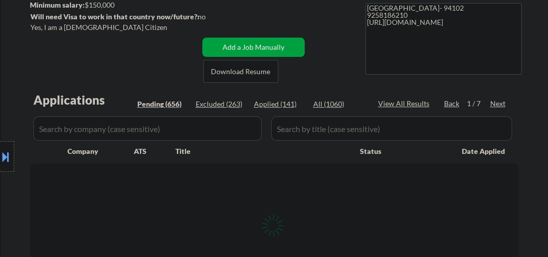
select select ""pending""
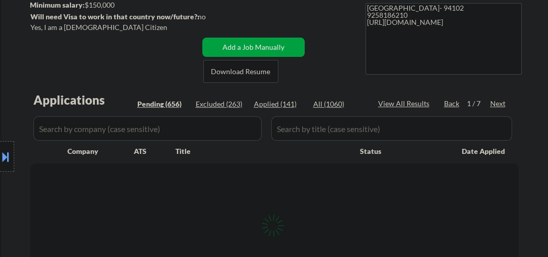
select select ""pending""
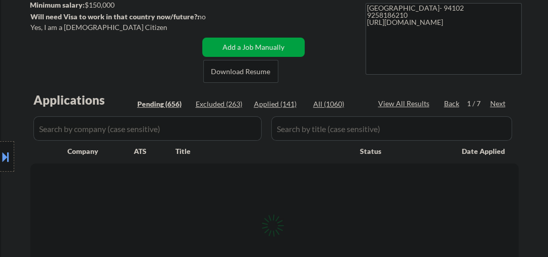
select select ""pending""
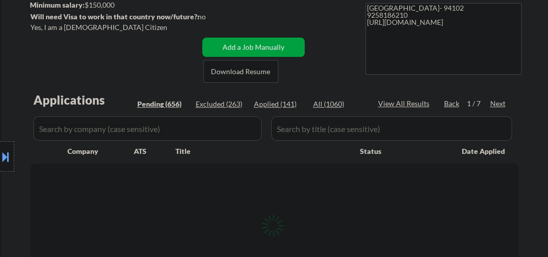
select select ""pending""
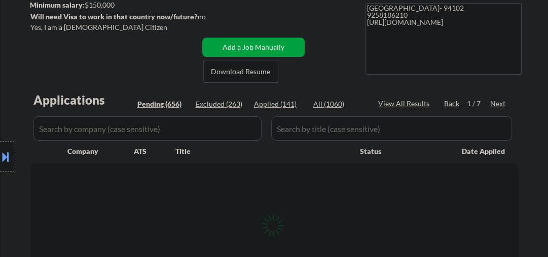
select select ""pending""
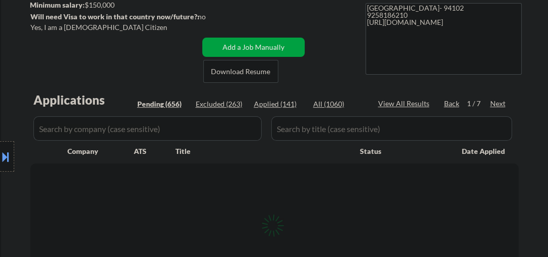
select select ""pending""
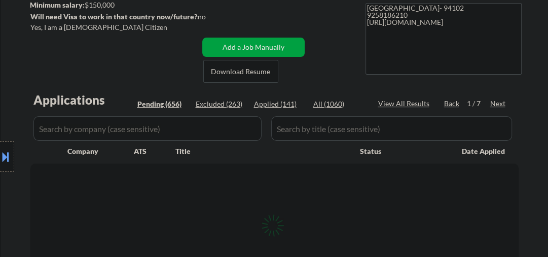
select select ""pending""
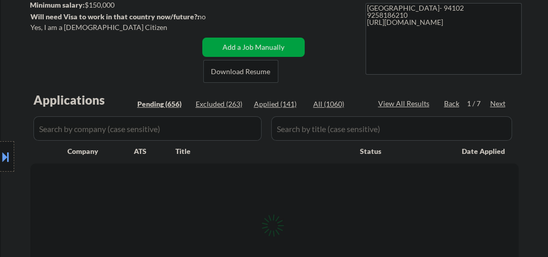
select select ""pending""
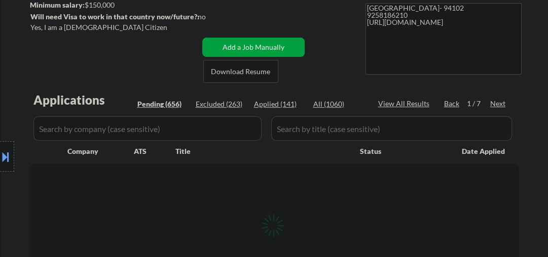
select select ""pending""
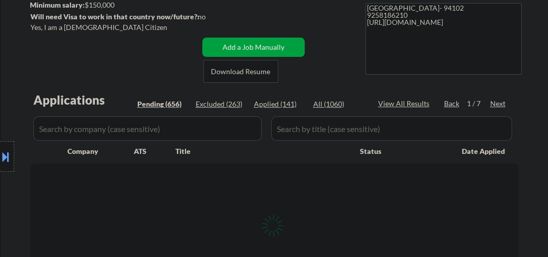
select select ""pending""
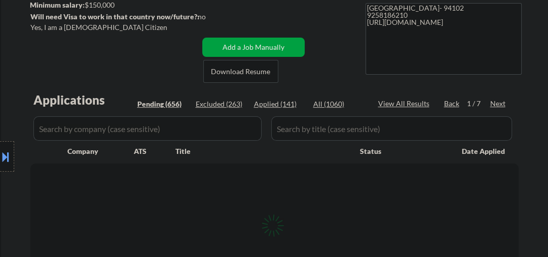
select select ""pending""
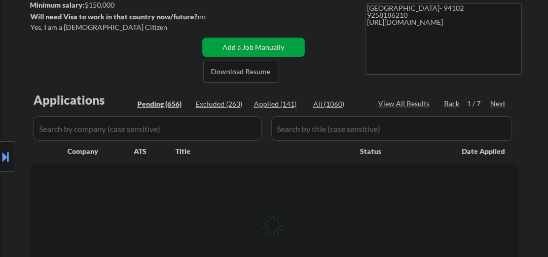
select select ""pending""
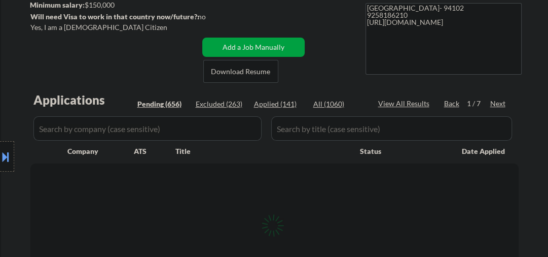
select select ""pending""
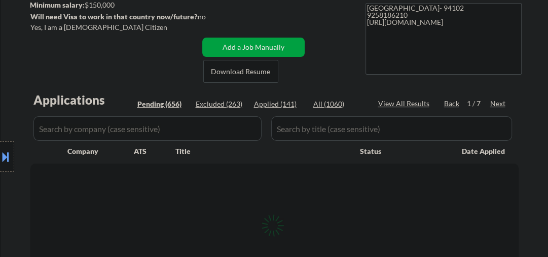
select select ""pending""
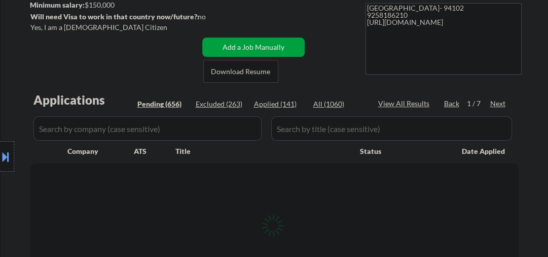
select select ""pending""
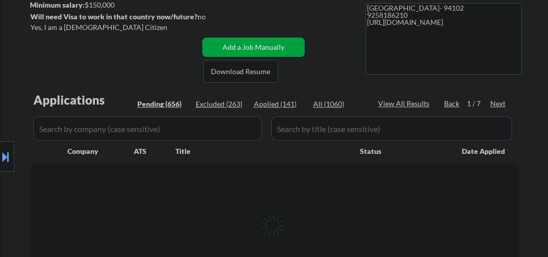
select select ""pending""
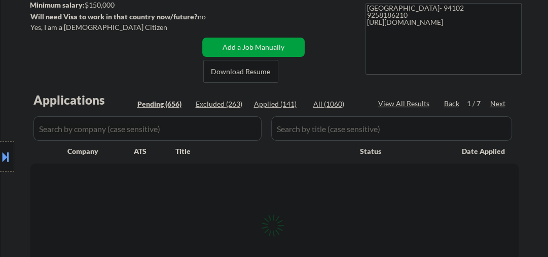
select select ""pending""
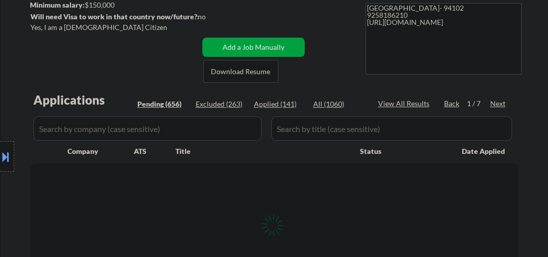
select select ""pending""
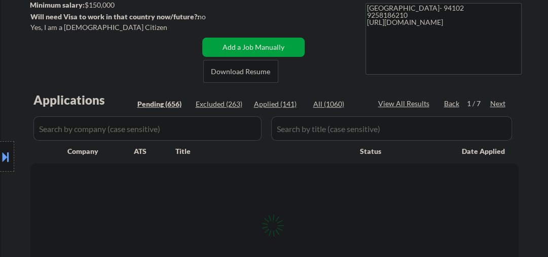
select select ""pending""
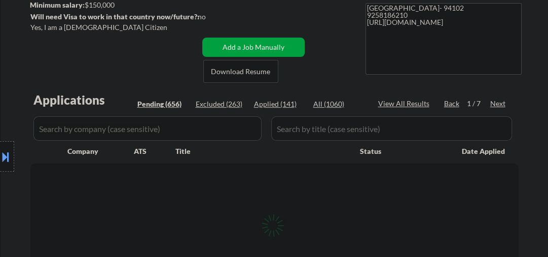
select select ""pending""
